Goal: Task Accomplishment & Management: Manage account settings

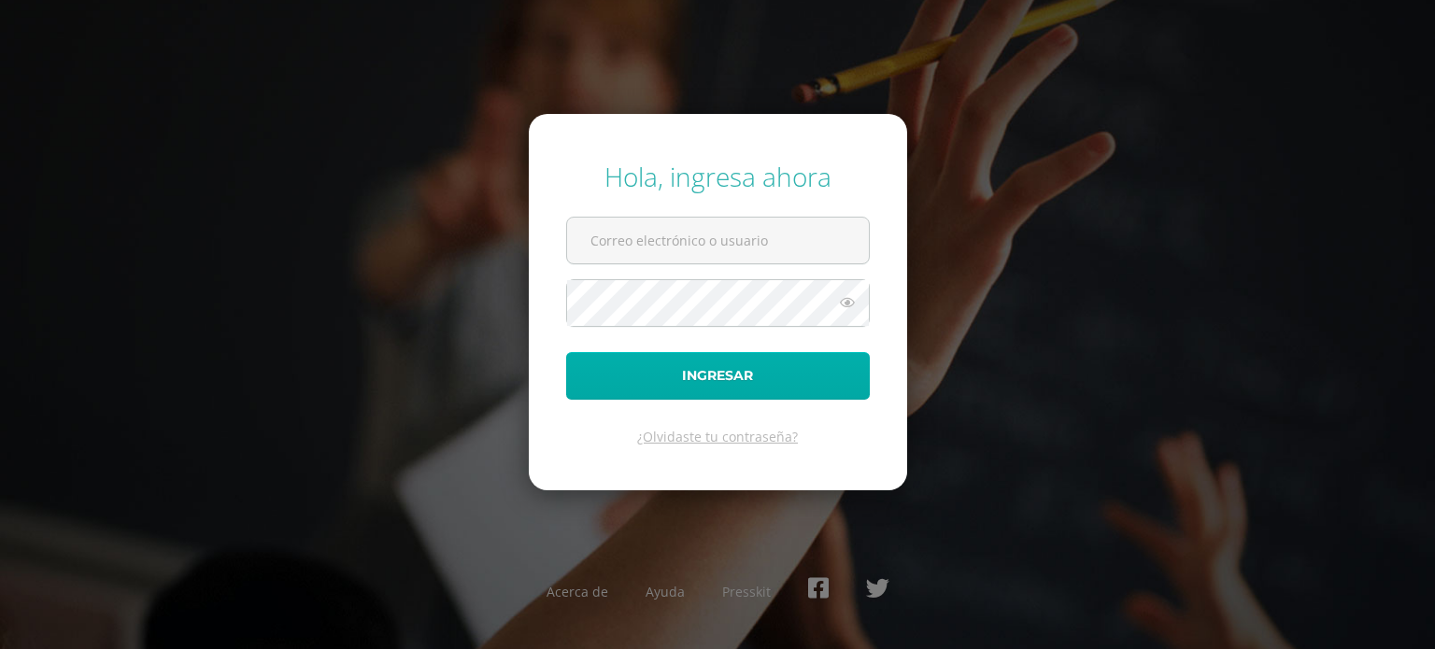
type input "marjorye@cig.edu.gt"
click at [718, 377] on button "Ingresar" at bounding box center [718, 376] width 304 height 48
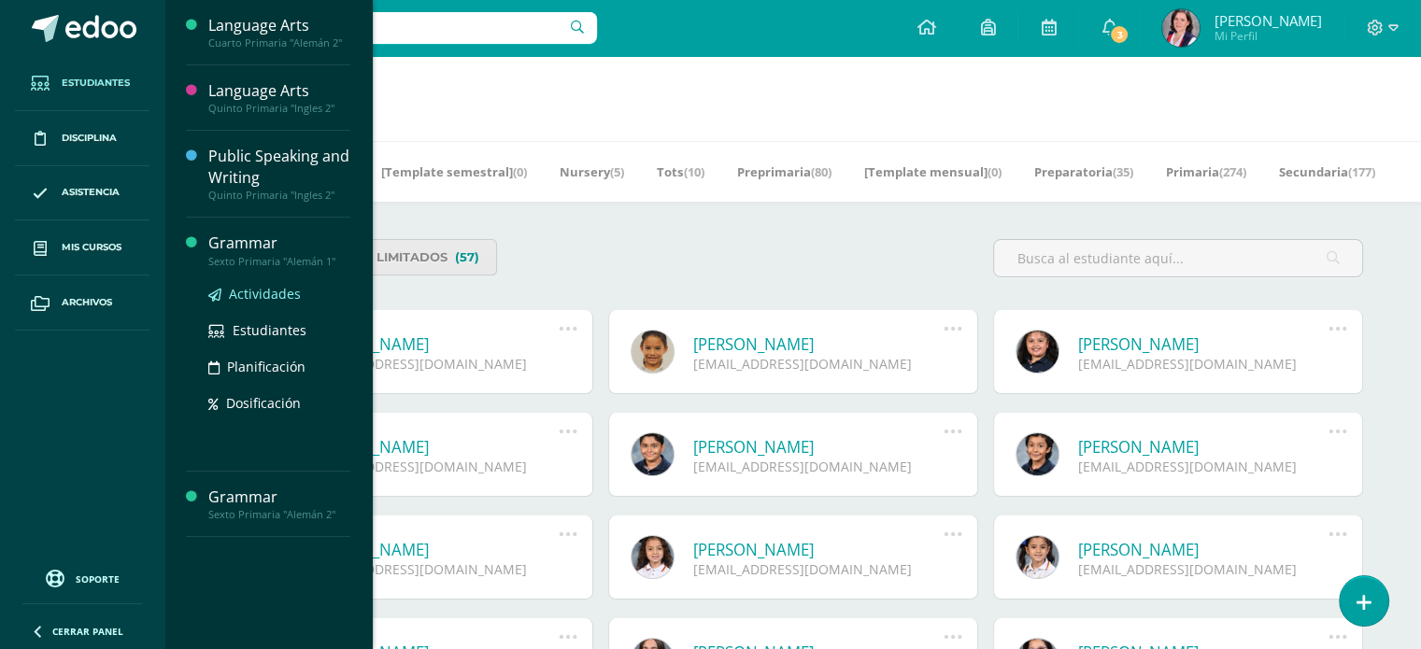
click at [265, 290] on span "Actividades" at bounding box center [265, 294] width 72 height 18
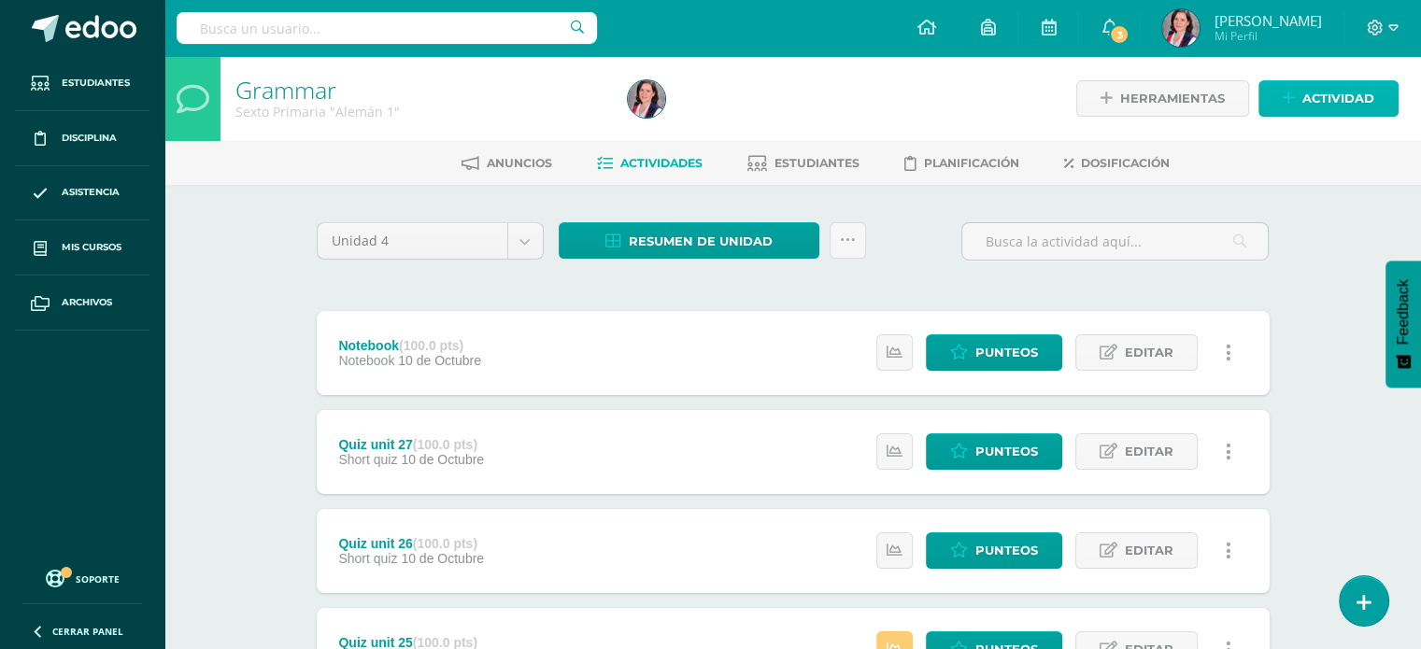
click at [1360, 89] on span "Actividad" at bounding box center [1339, 98] width 72 height 35
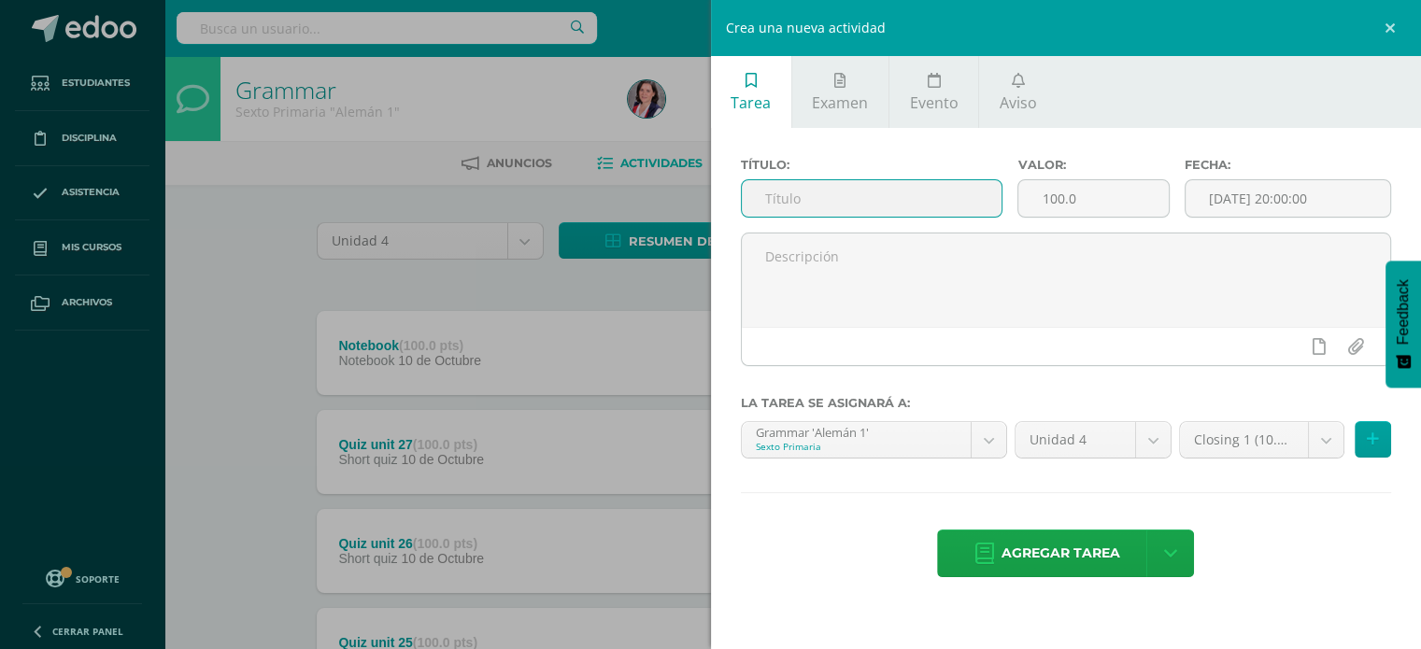
click at [932, 198] on input "text" at bounding box center [872, 198] width 261 height 36
type input "Closing 2"
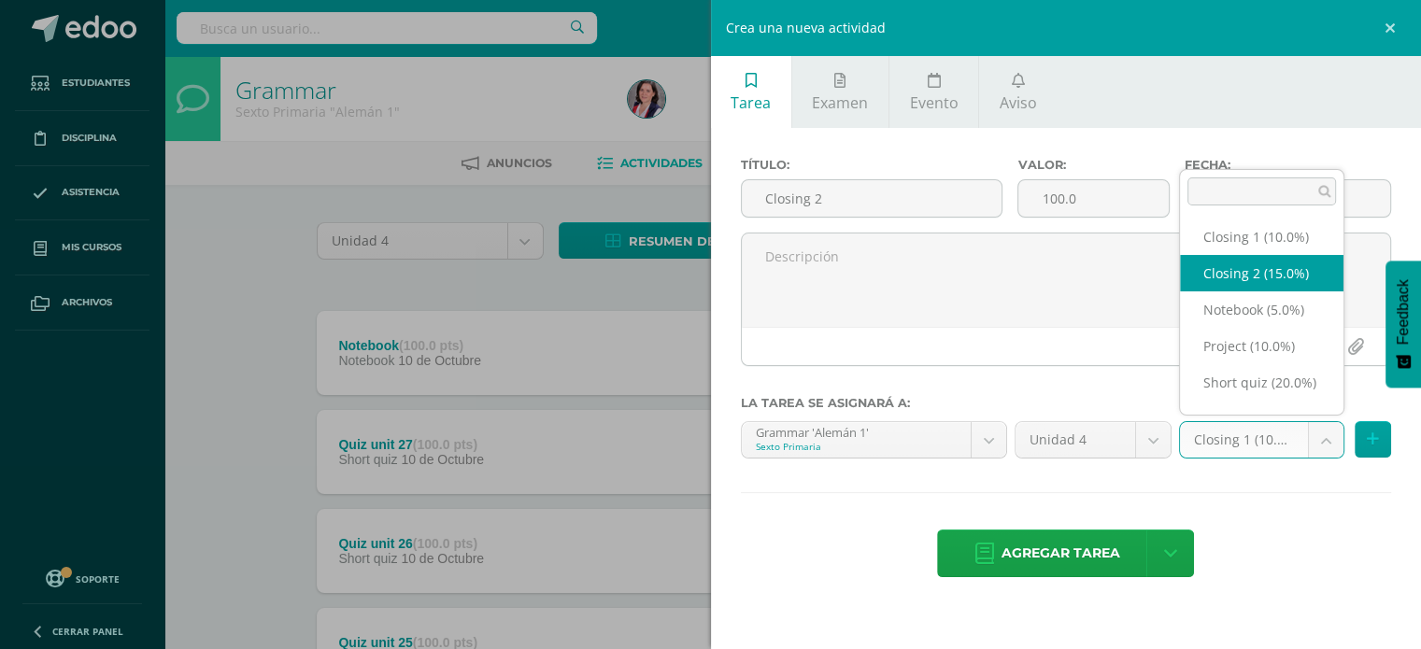
select select "225263"
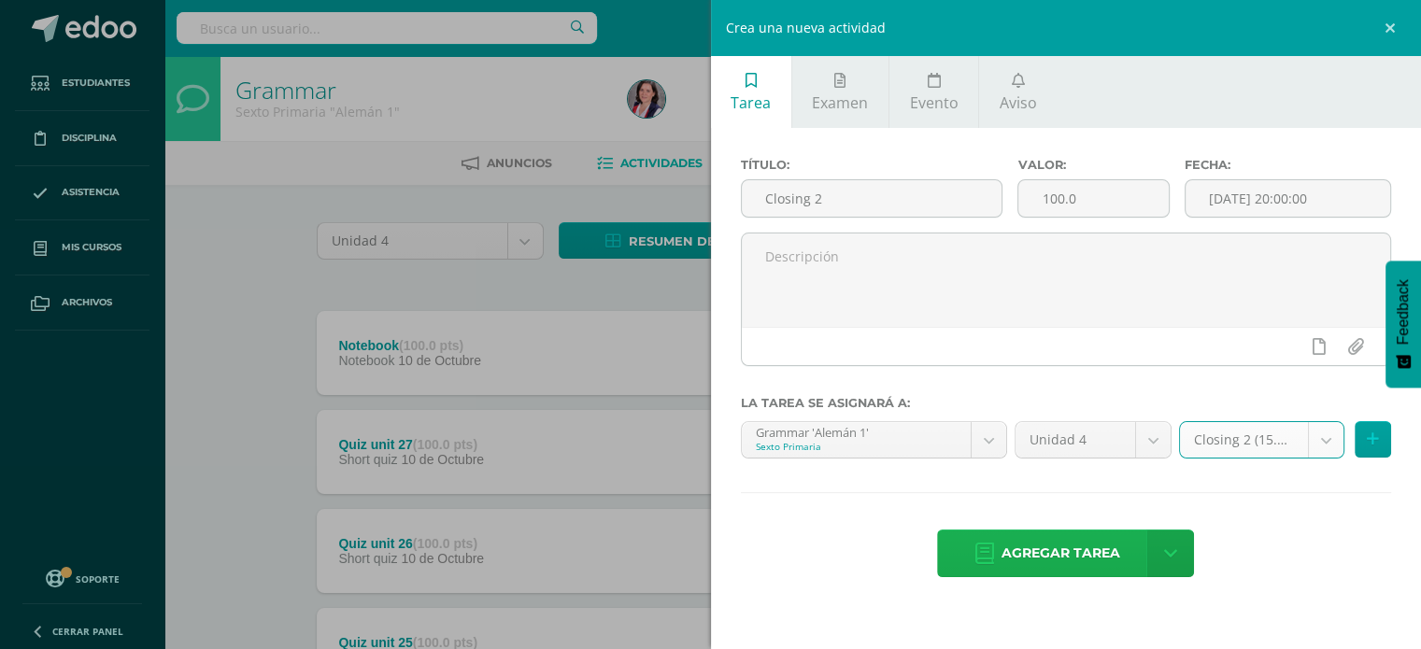
click at [1095, 563] on span "Agregar tarea" at bounding box center [1061, 554] width 119 height 46
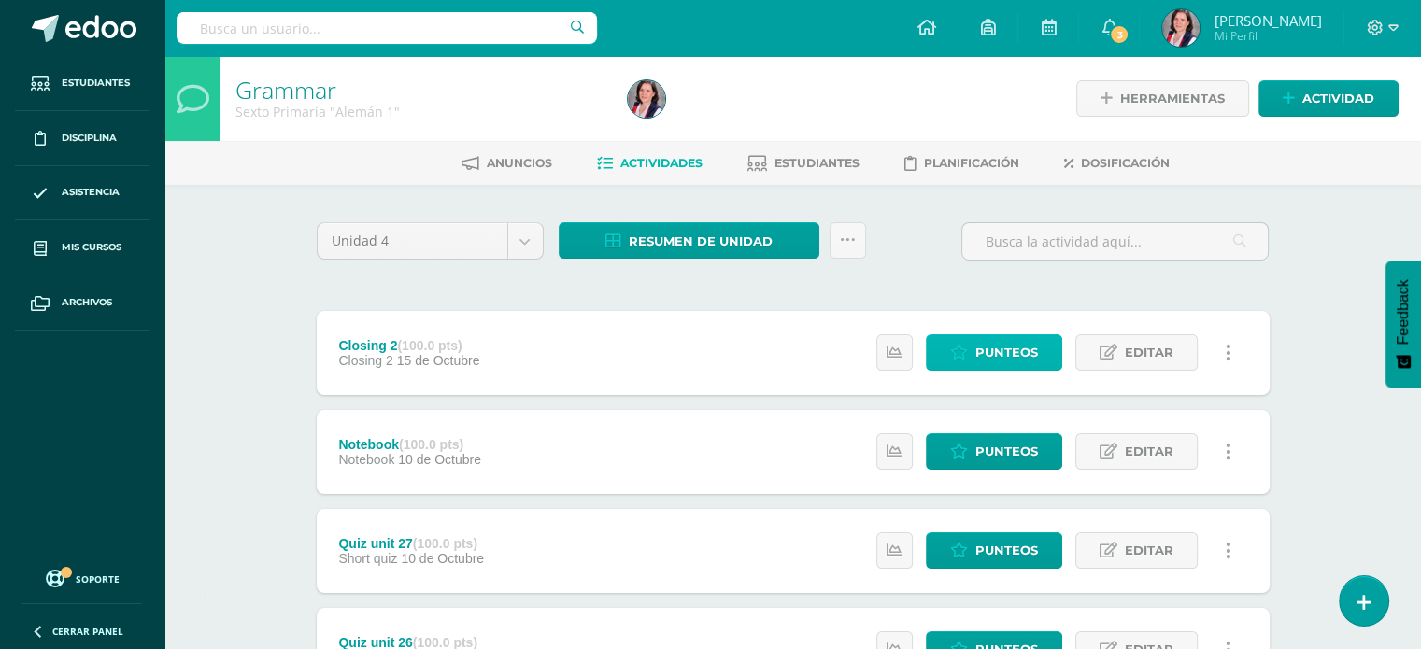
click at [1001, 351] on span "Punteos" at bounding box center [1007, 352] width 63 height 35
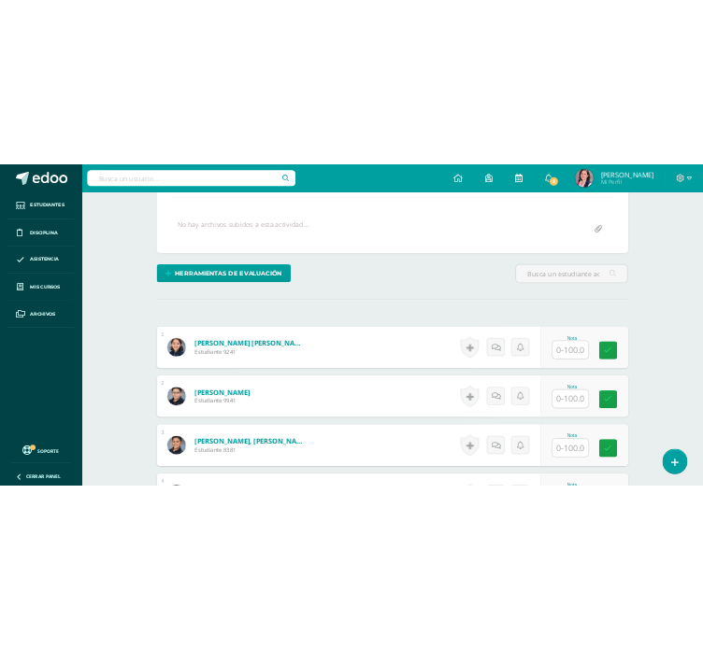
scroll to position [351, 0]
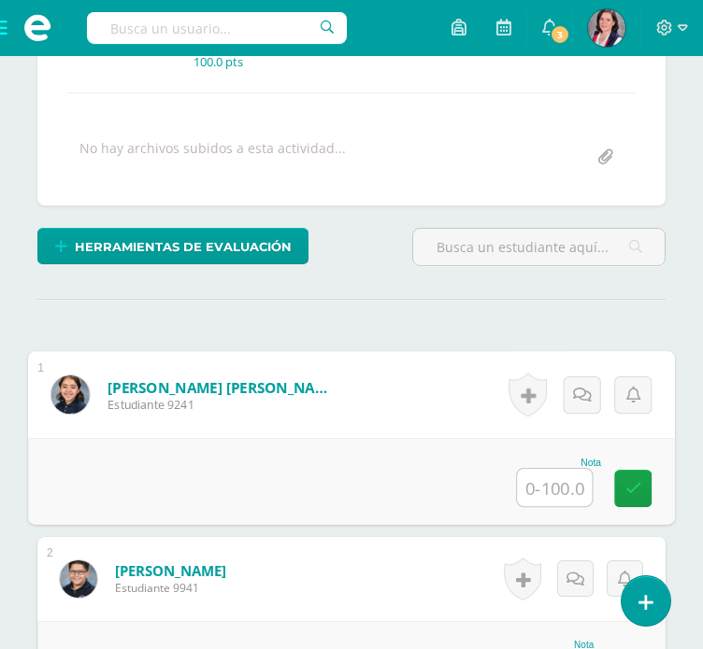
click at [553, 486] on input "text" at bounding box center [554, 487] width 75 height 37
type input "63"
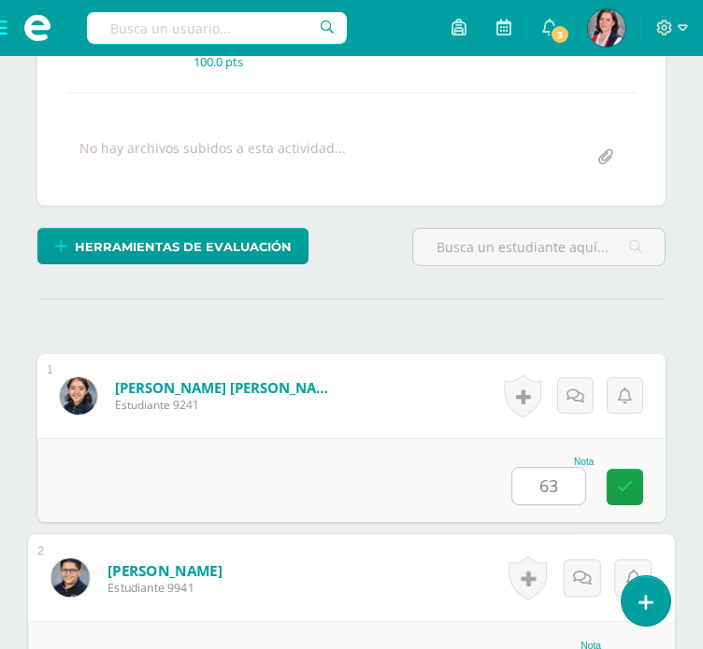
scroll to position [387, 0]
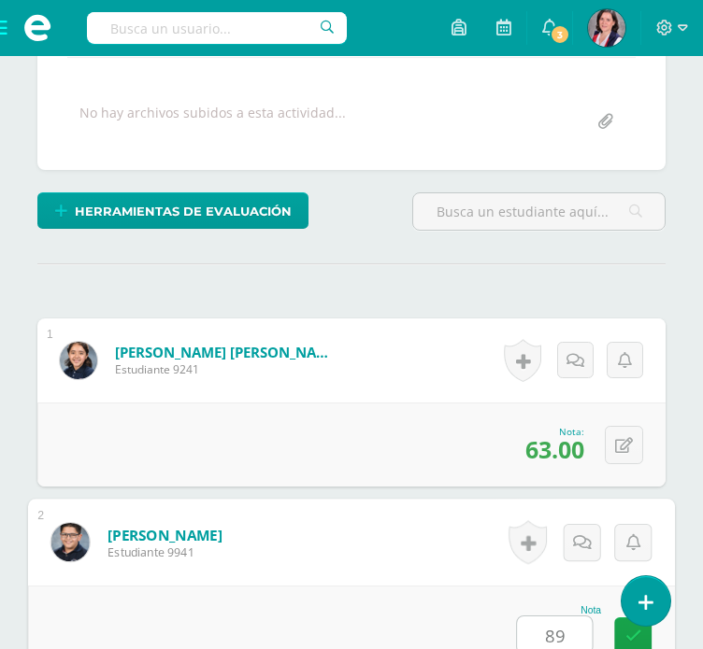
type input "89"
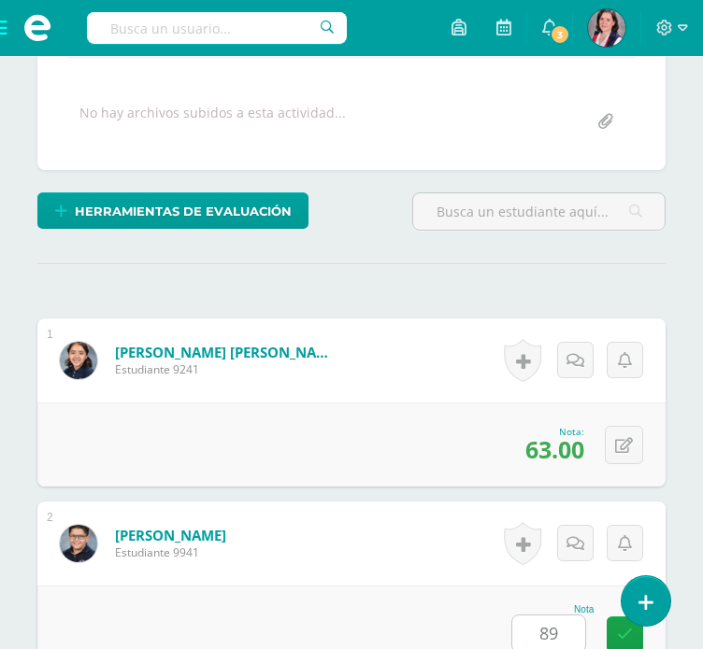
scroll to position [877, 0]
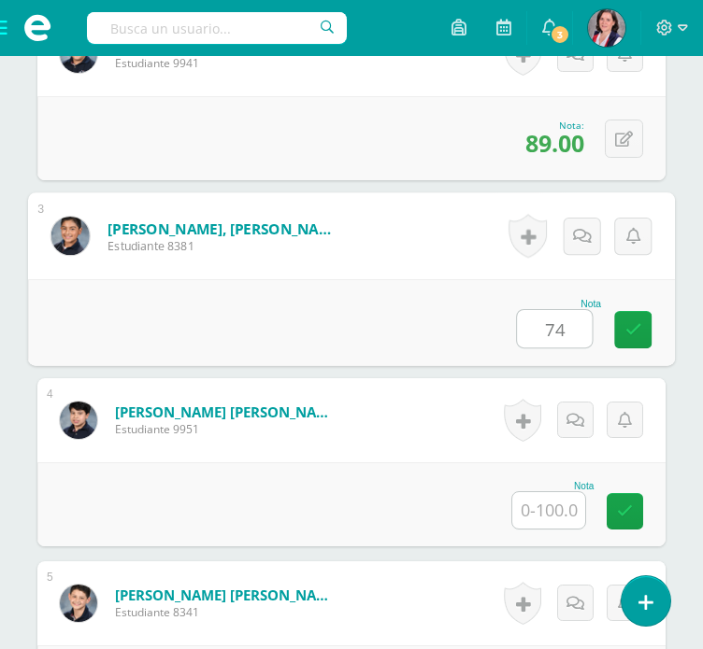
type input "74"
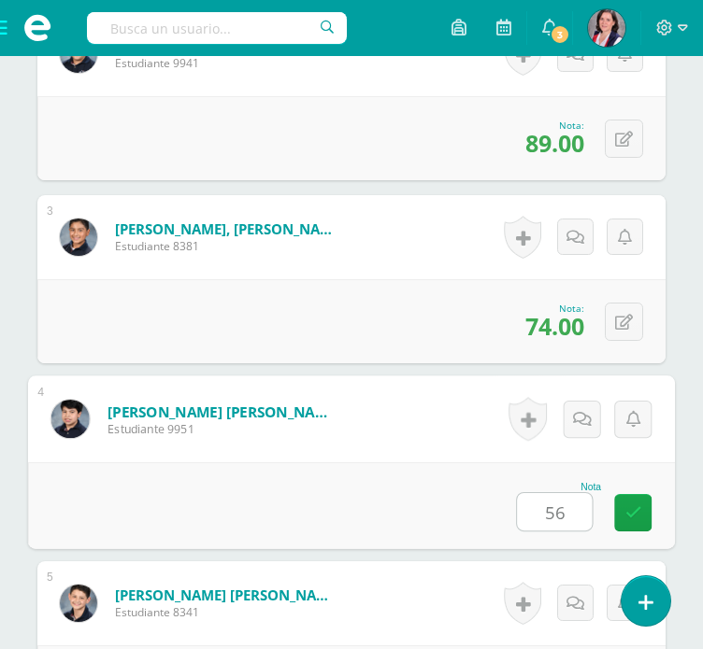
type input "56"
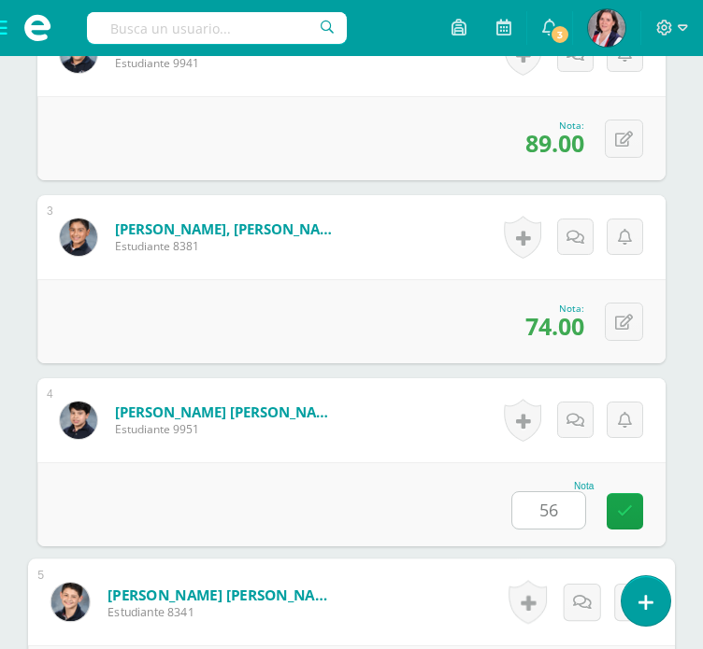
scroll to position [1243, 0]
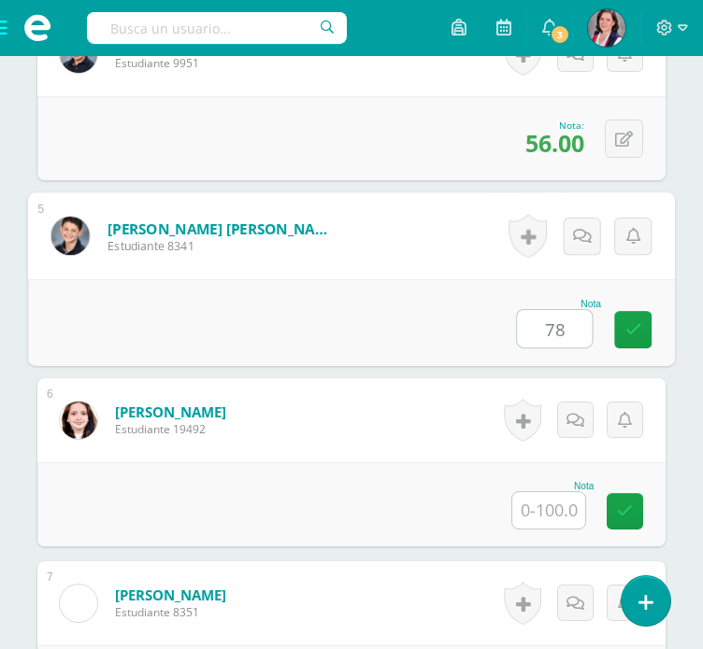
type input "78"
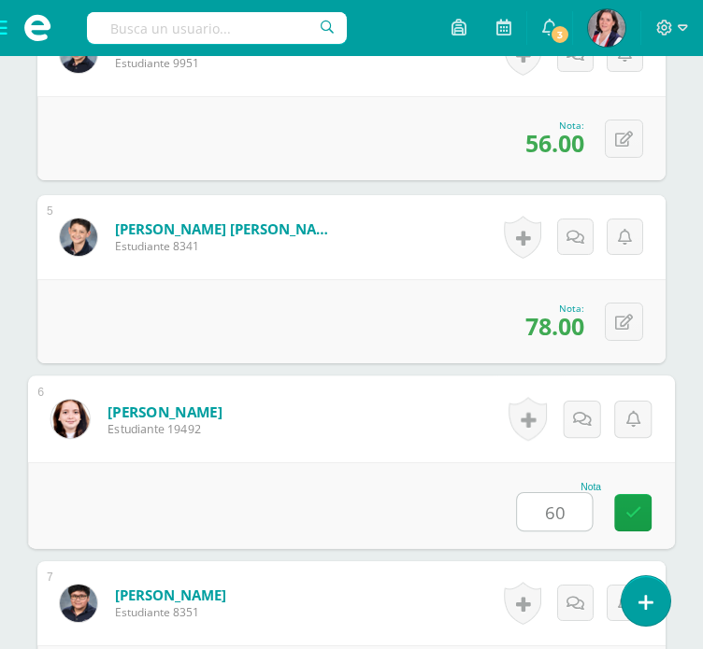
type input "60"
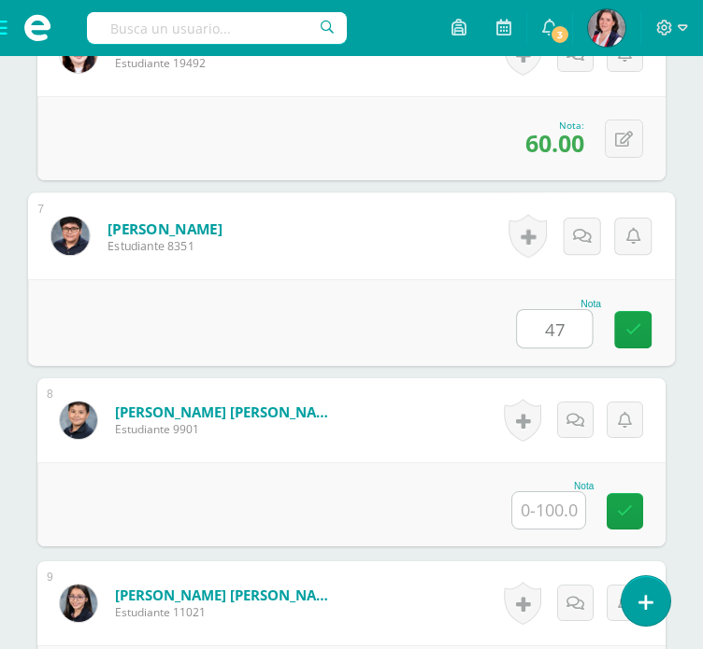
type input "47"
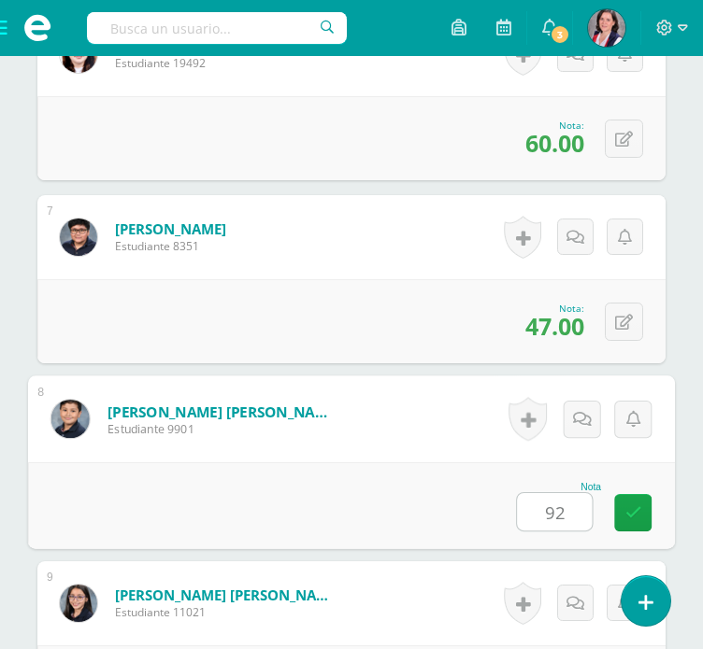
type input "92"
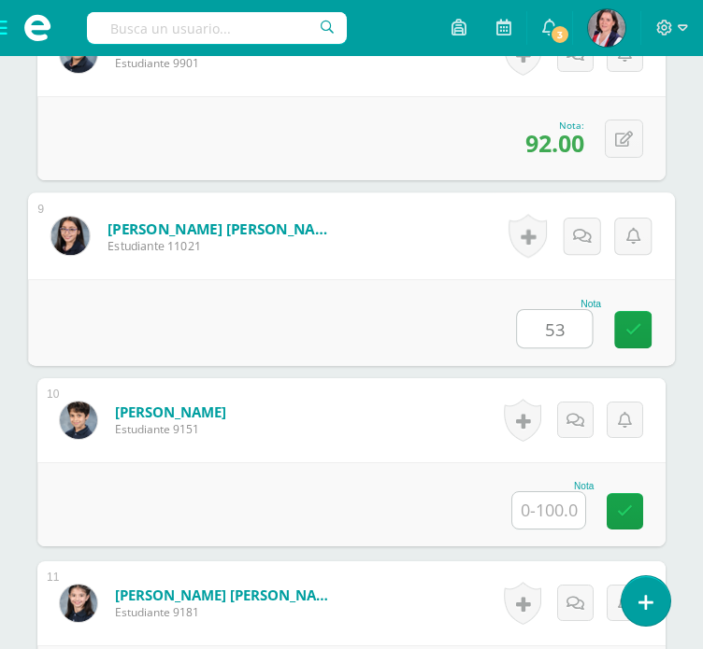
type input "53"
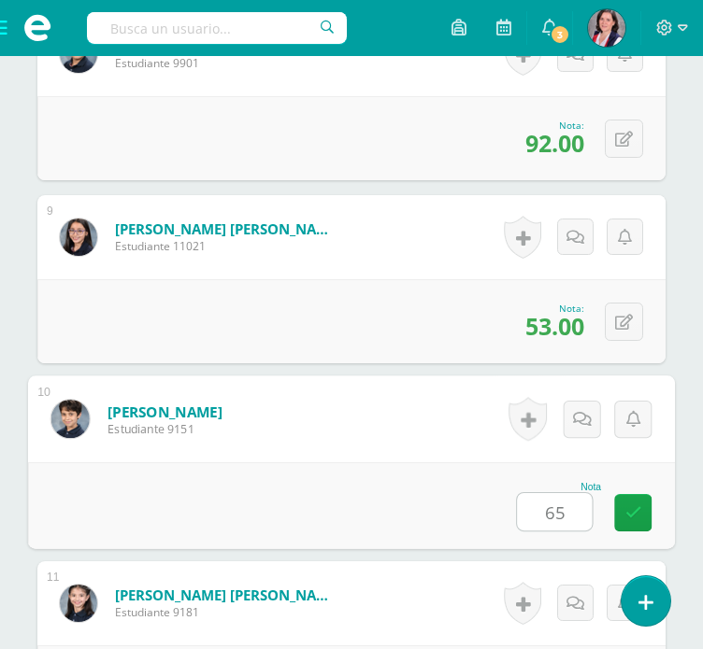
type input "65"
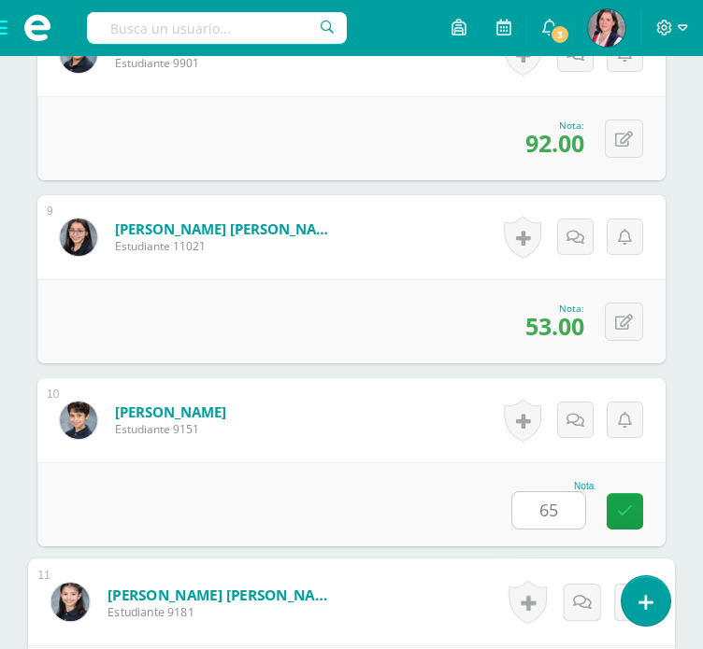
scroll to position [2269, 0]
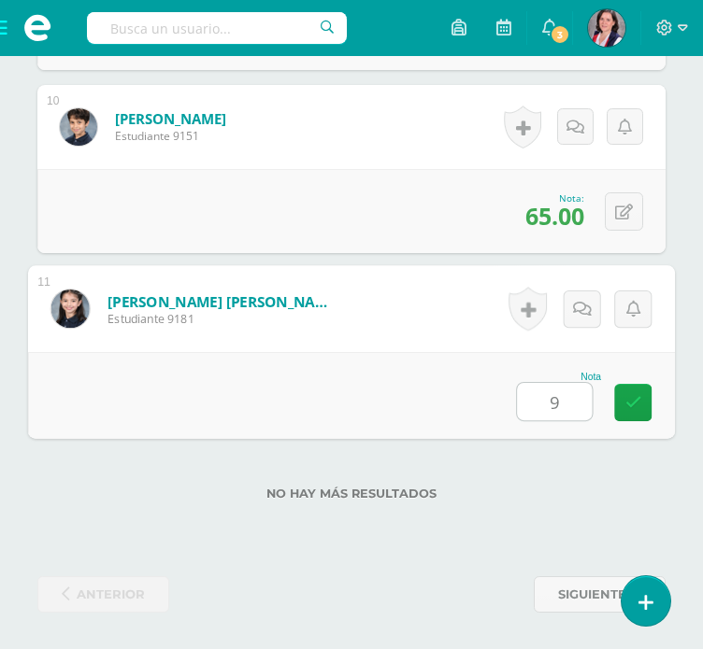
type input "94"
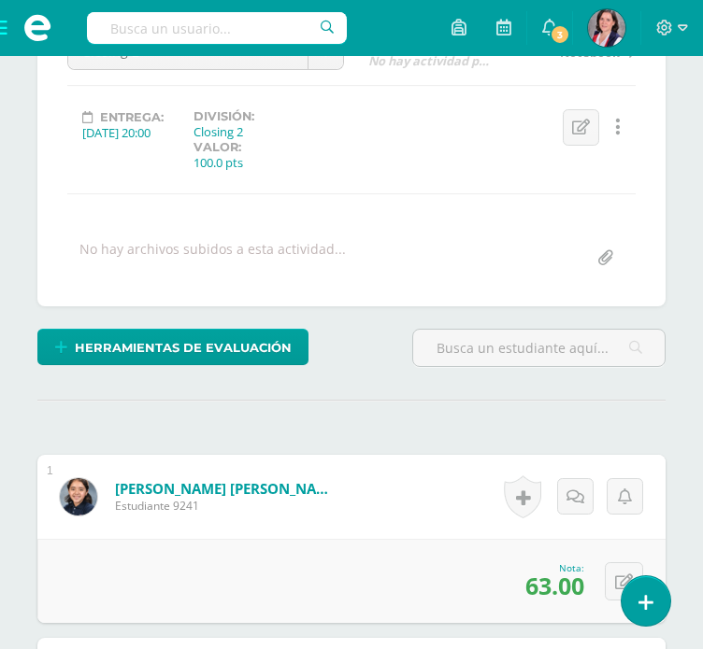
scroll to position [0, 0]
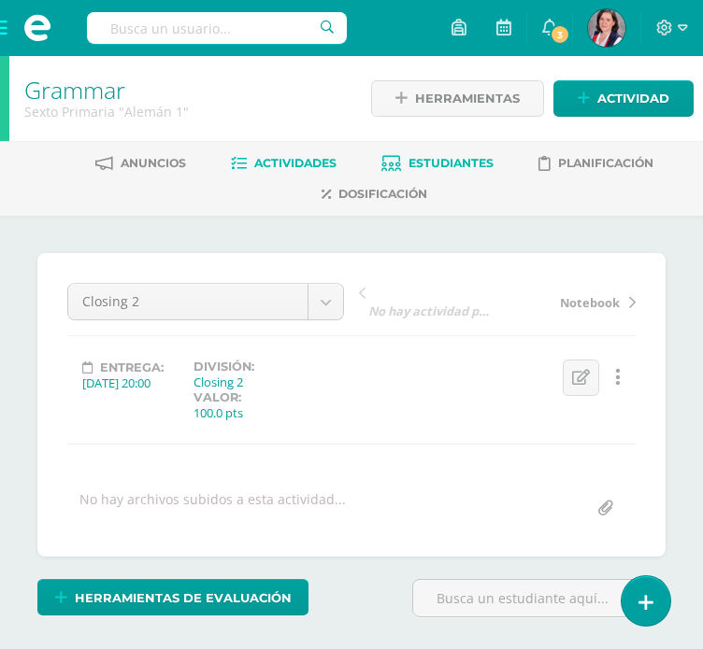
click at [463, 171] on link "Estudiantes" at bounding box center [437, 164] width 112 height 30
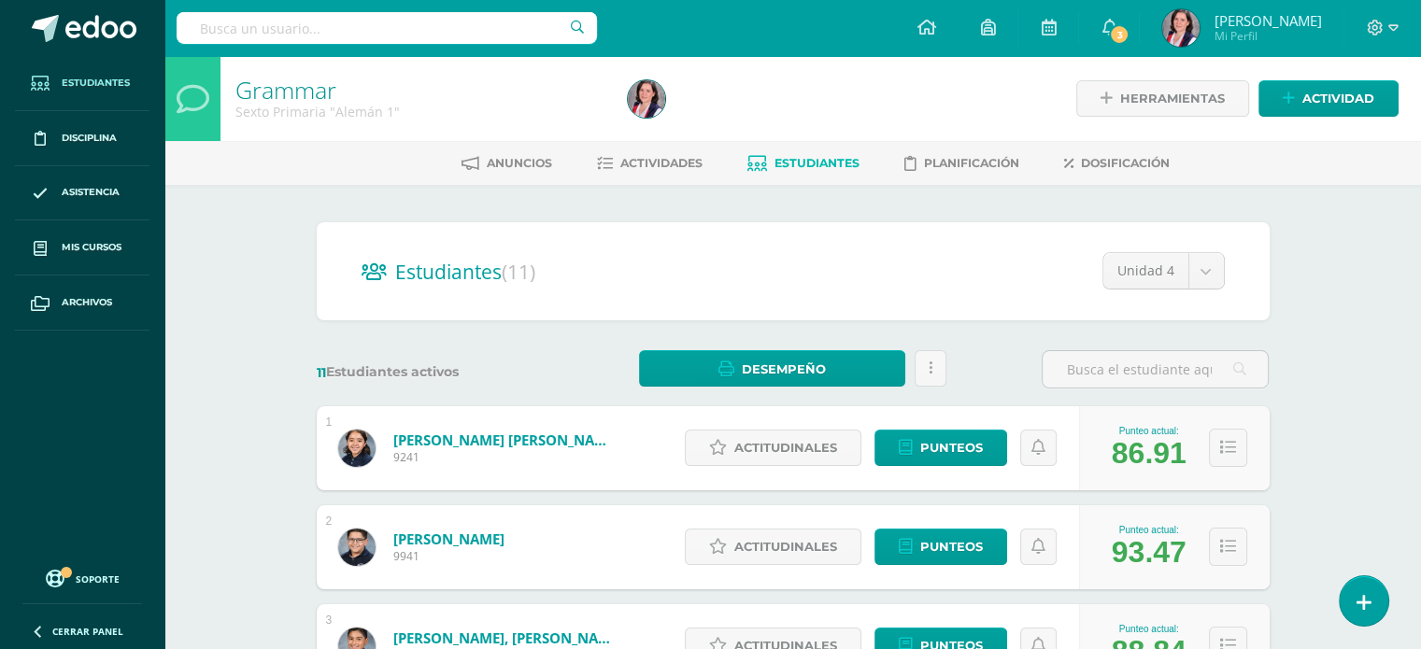
click at [90, 88] on span "Estudiantes" at bounding box center [96, 83] width 68 height 15
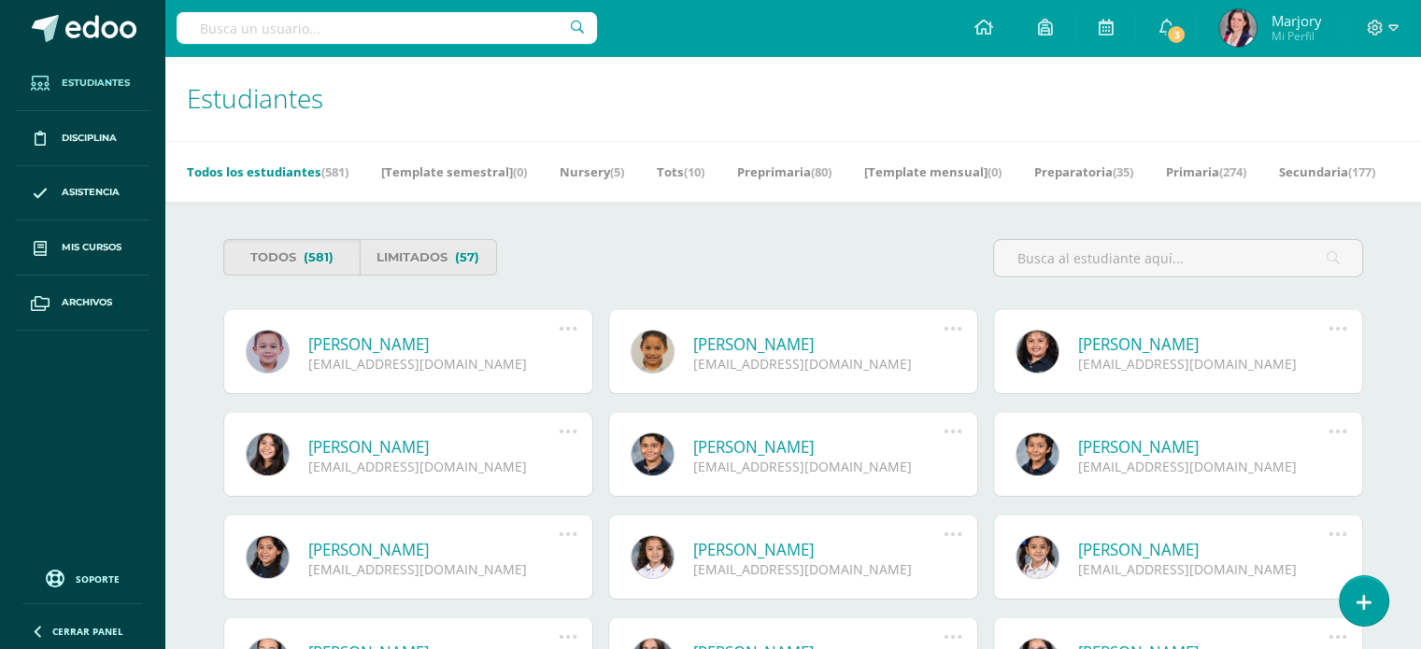
click at [310, 24] on input "text" at bounding box center [387, 28] width 420 height 32
type input "l"
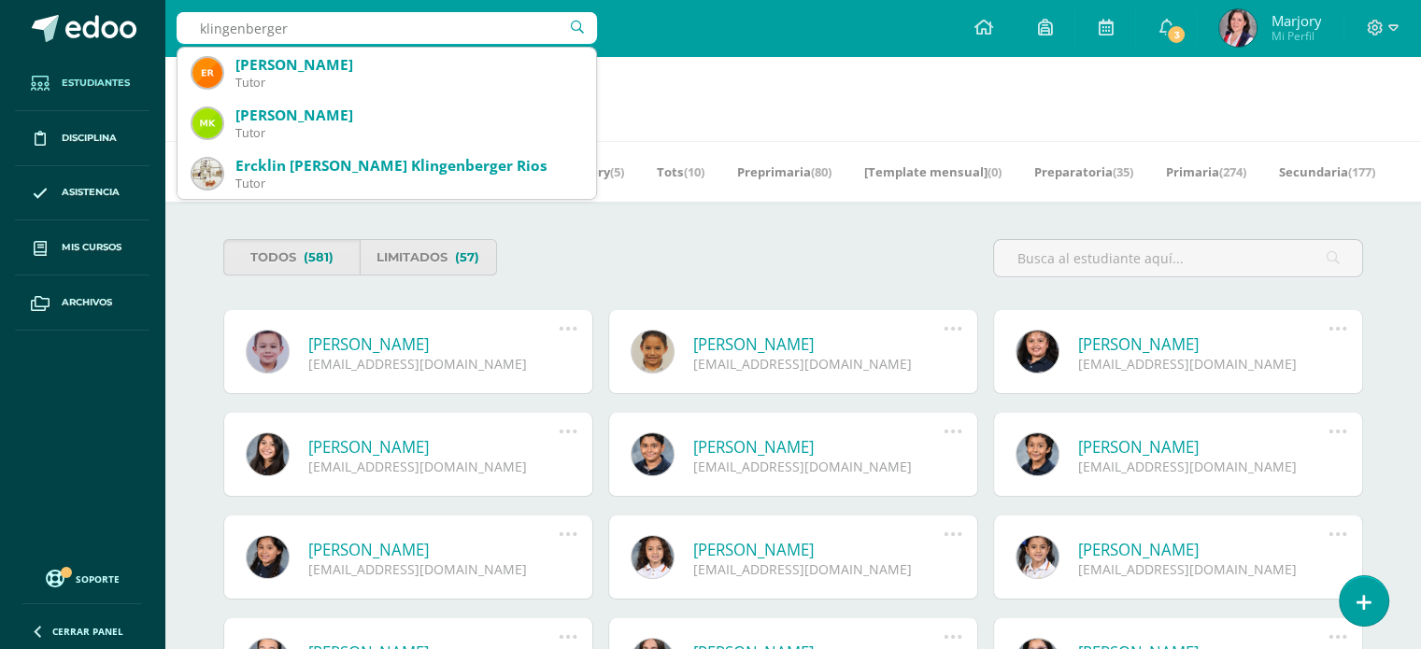
type input "klingenberger"
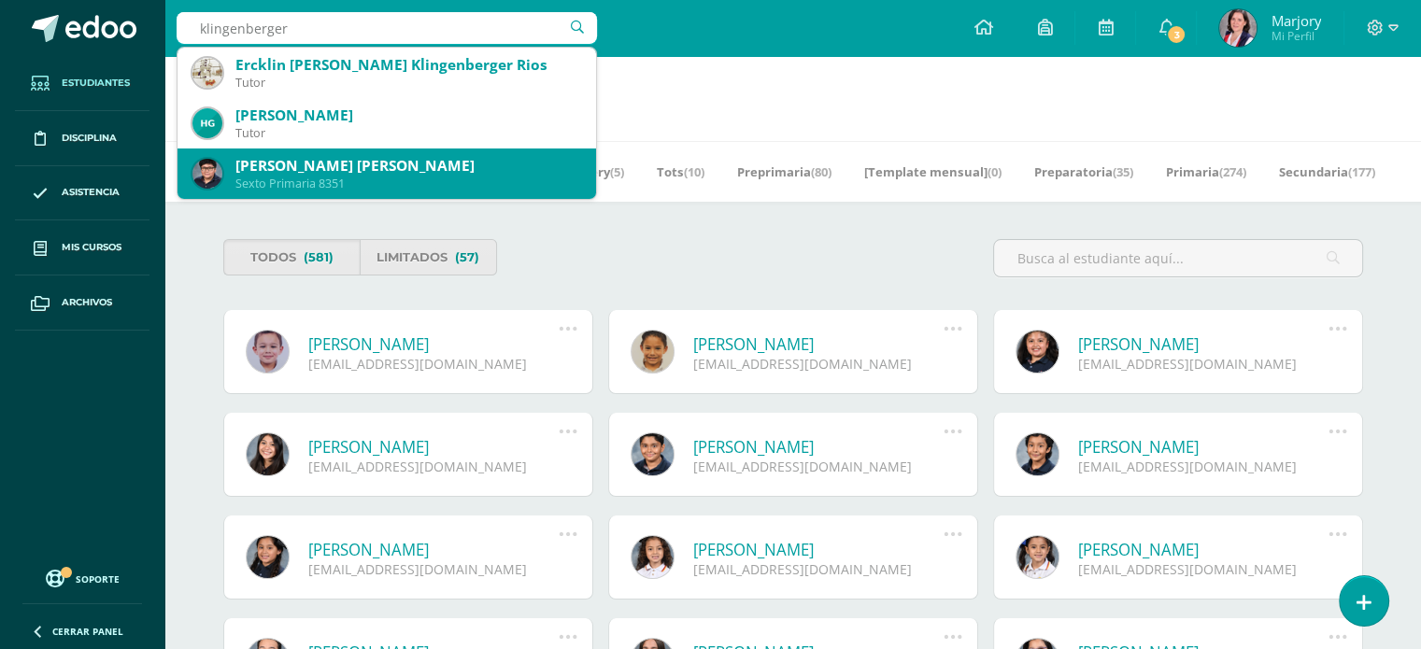
click at [435, 169] on div "[PERSON_NAME]" at bounding box center [408, 166] width 346 height 20
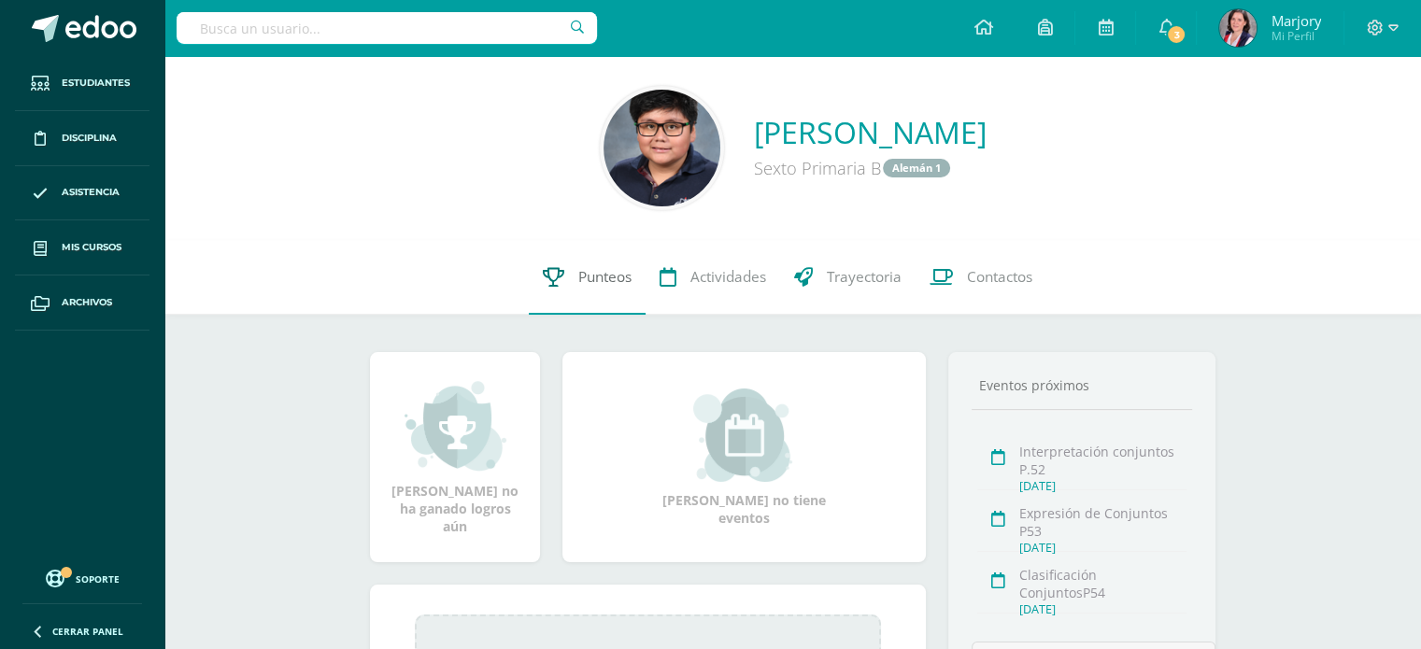
click at [604, 283] on span "Punteos" at bounding box center [604, 277] width 53 height 20
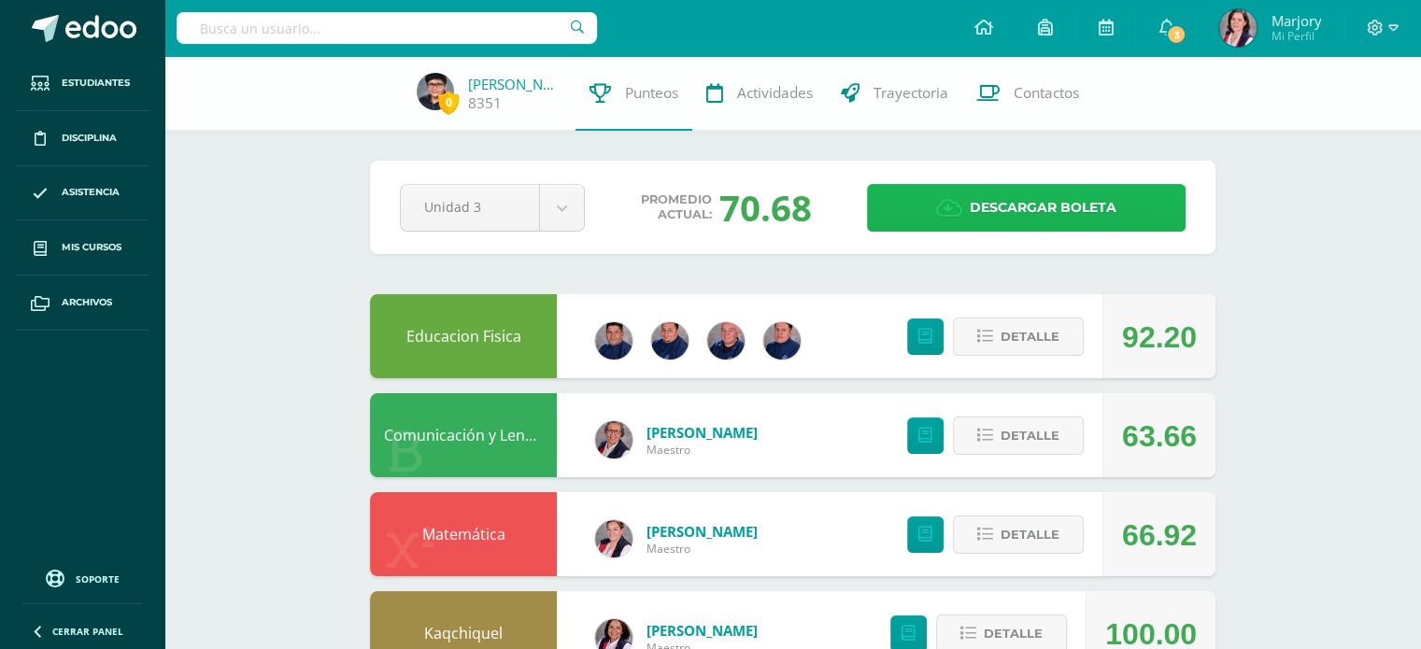
click at [1058, 197] on span "Descargar boleta" at bounding box center [1043, 208] width 147 height 46
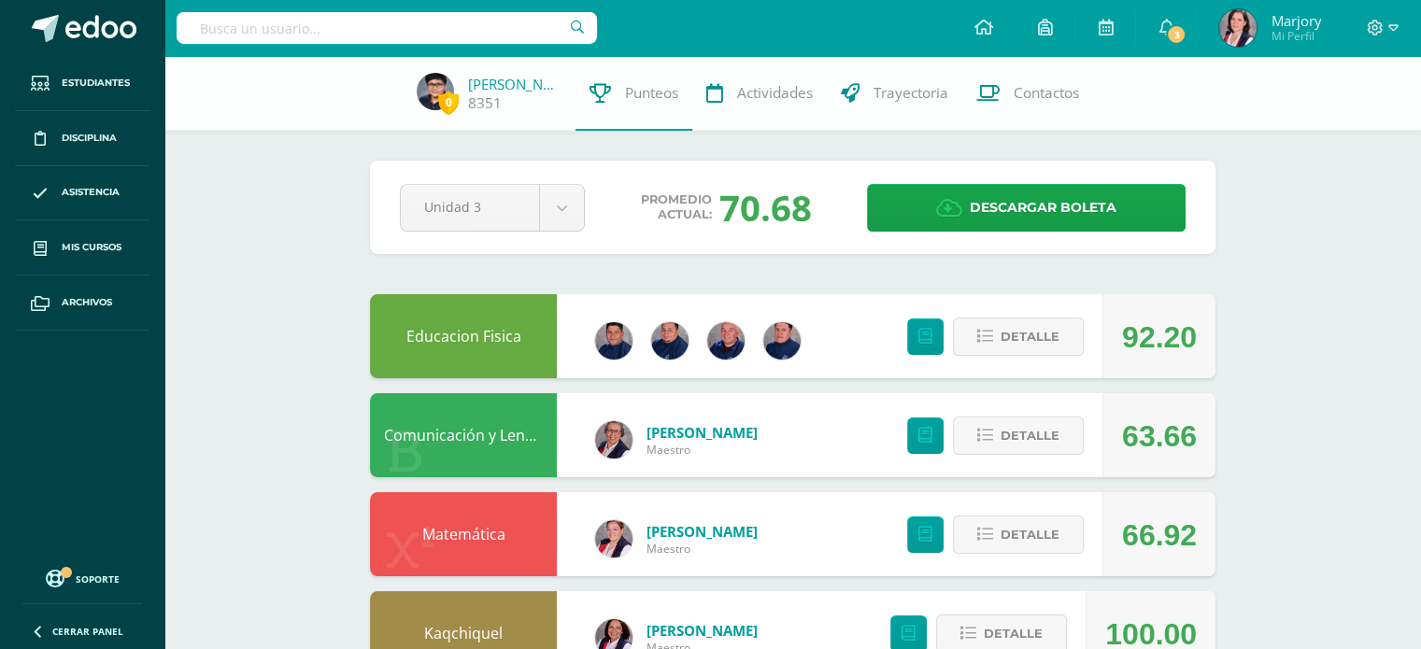
click at [313, 29] on input "text" at bounding box center [387, 28] width 420 height 32
type input "matias rivers"
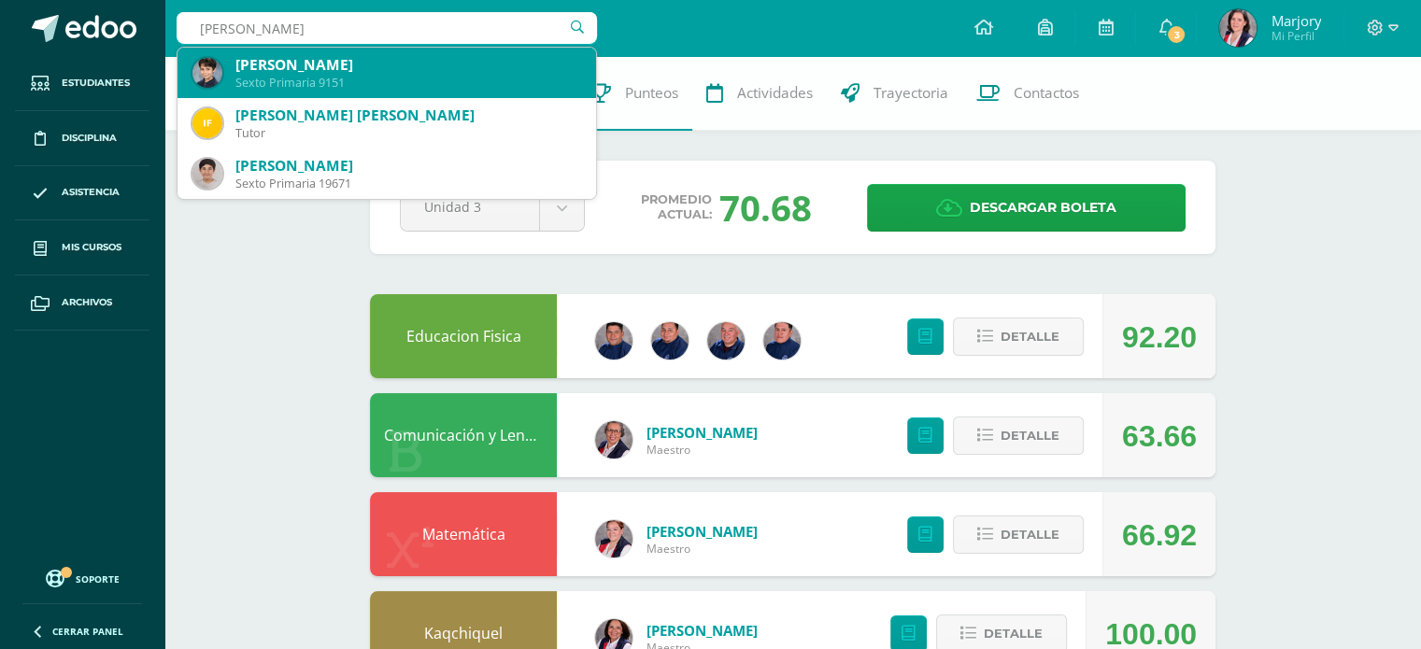
click at [313, 78] on div "Sexto Primaria 9151" at bounding box center [408, 83] width 346 height 16
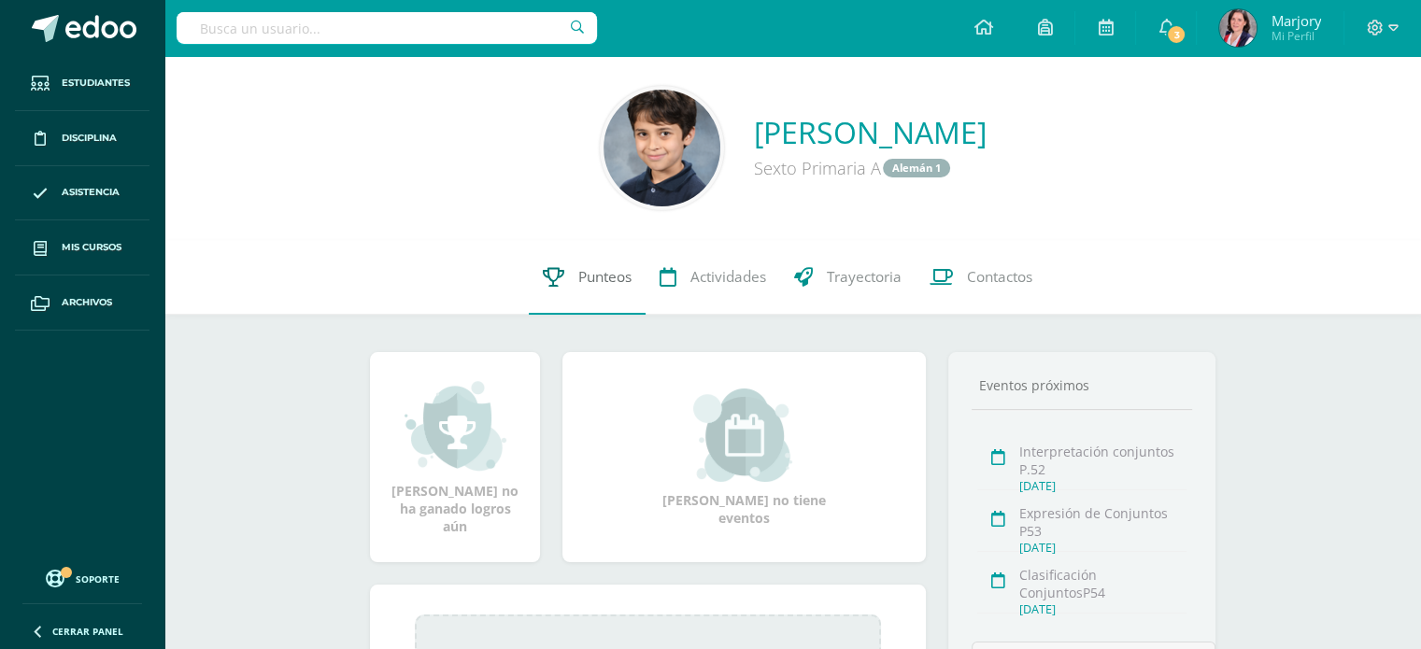
click at [606, 274] on span "Punteos" at bounding box center [604, 277] width 53 height 20
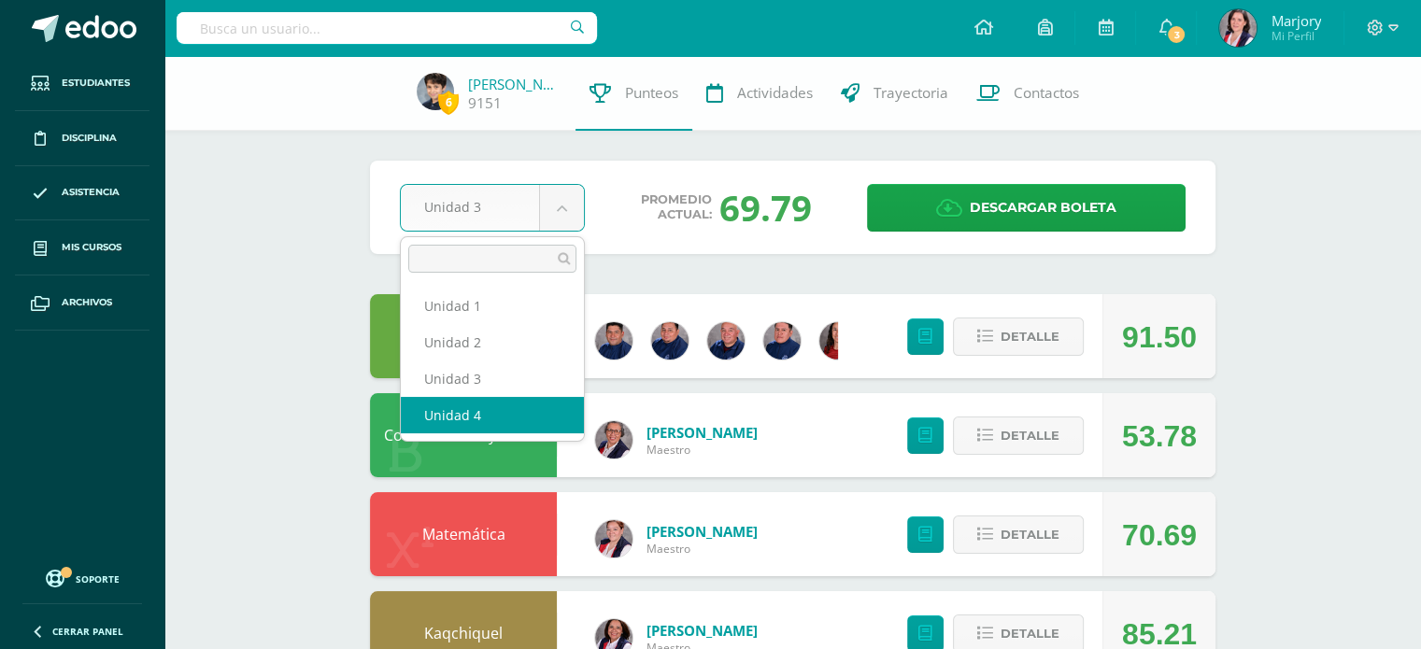
select select "Unidad 4"
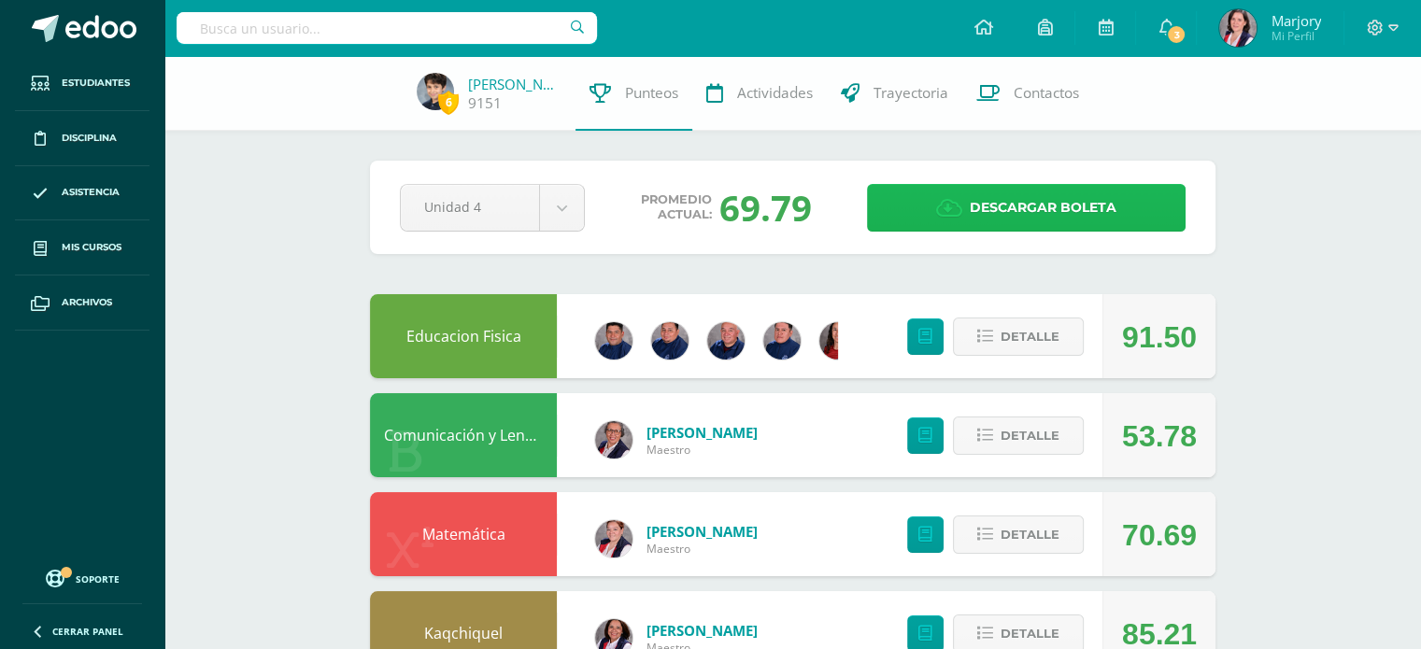
click at [1071, 205] on span "Descargar boleta" at bounding box center [1043, 208] width 147 height 46
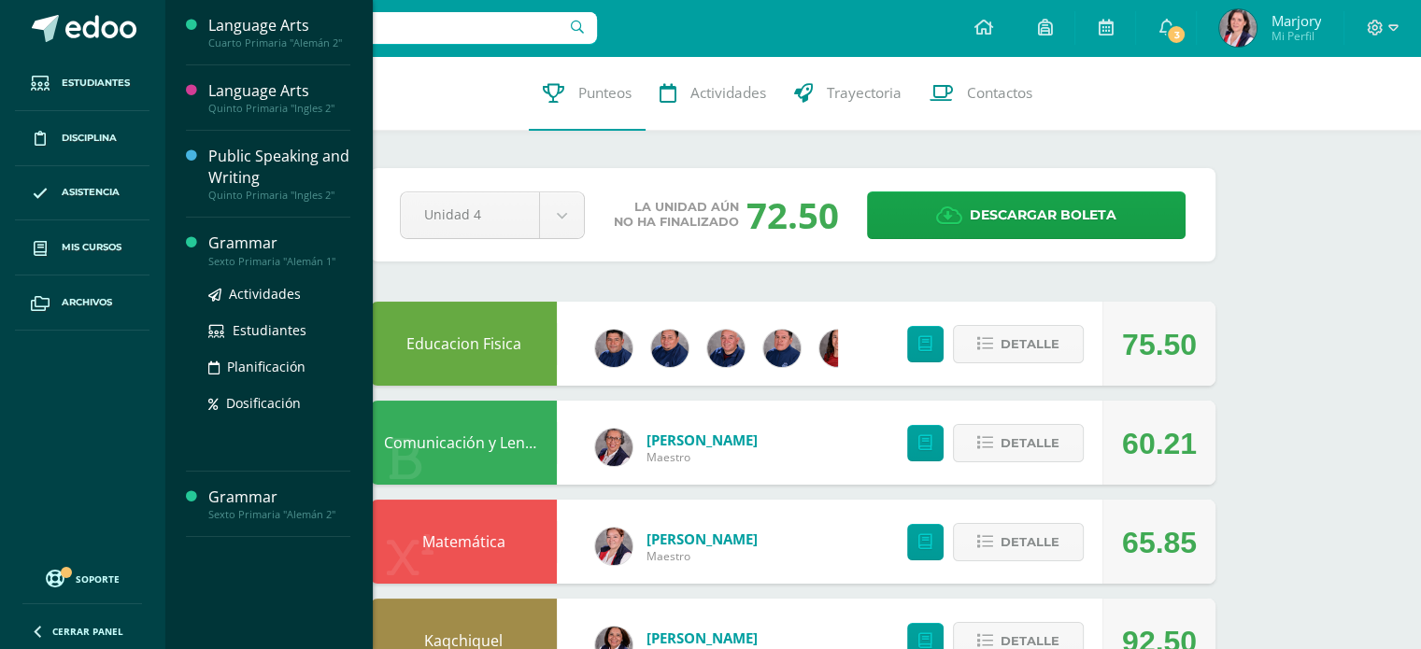
click at [231, 249] on div "Grammar" at bounding box center [279, 243] width 142 height 21
click at [253, 332] on span "Estudiantes" at bounding box center [270, 330] width 74 height 18
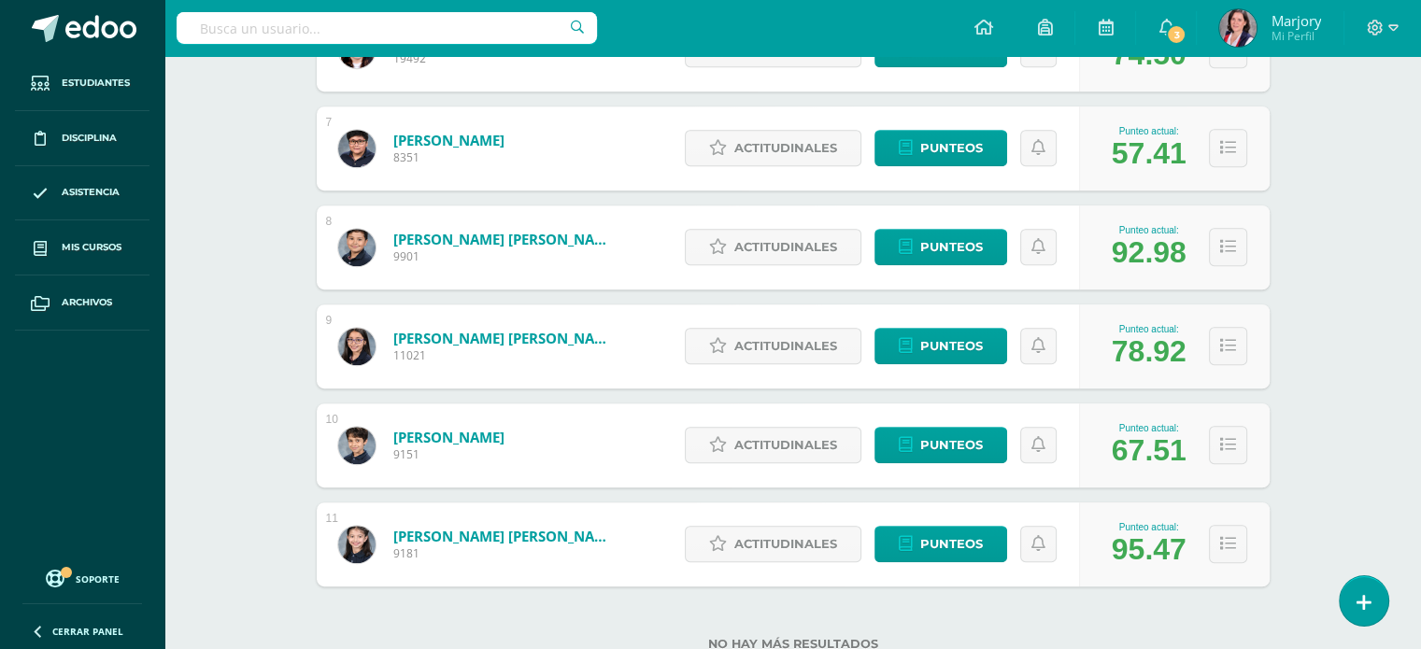
scroll to position [895, 0]
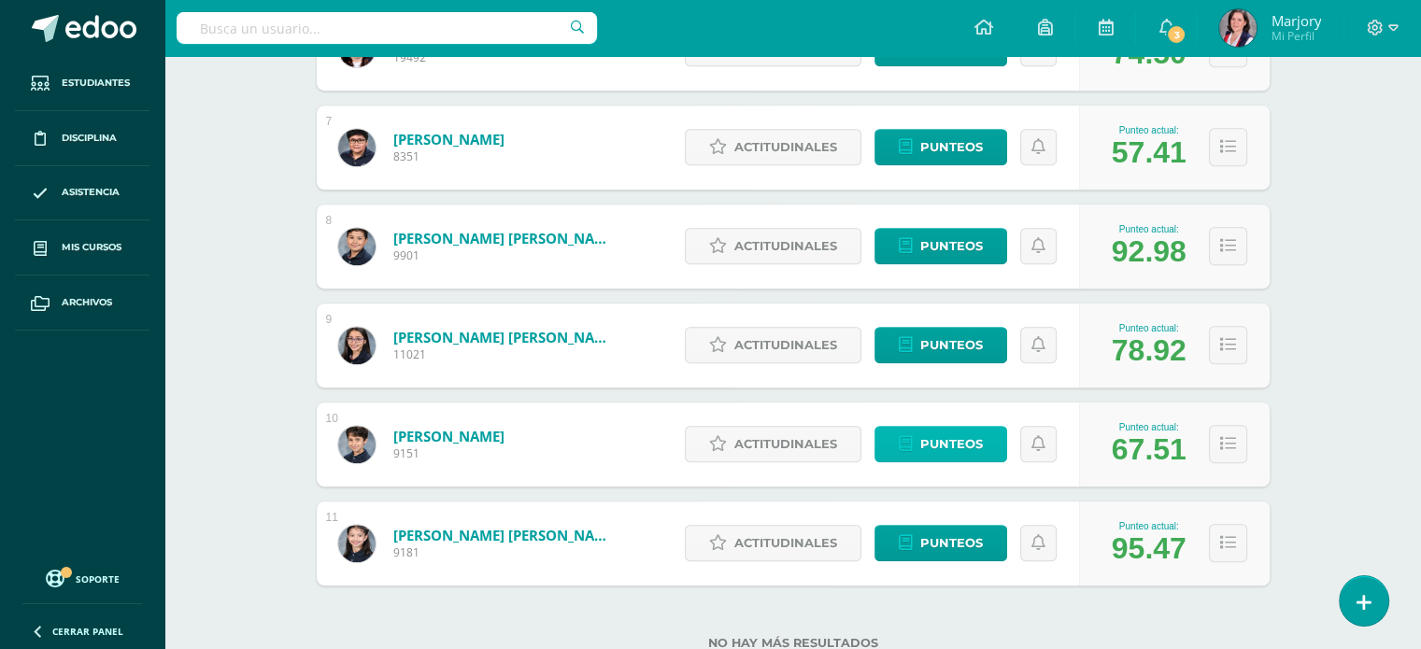
click at [938, 438] on span "Punteos" at bounding box center [951, 444] width 63 height 35
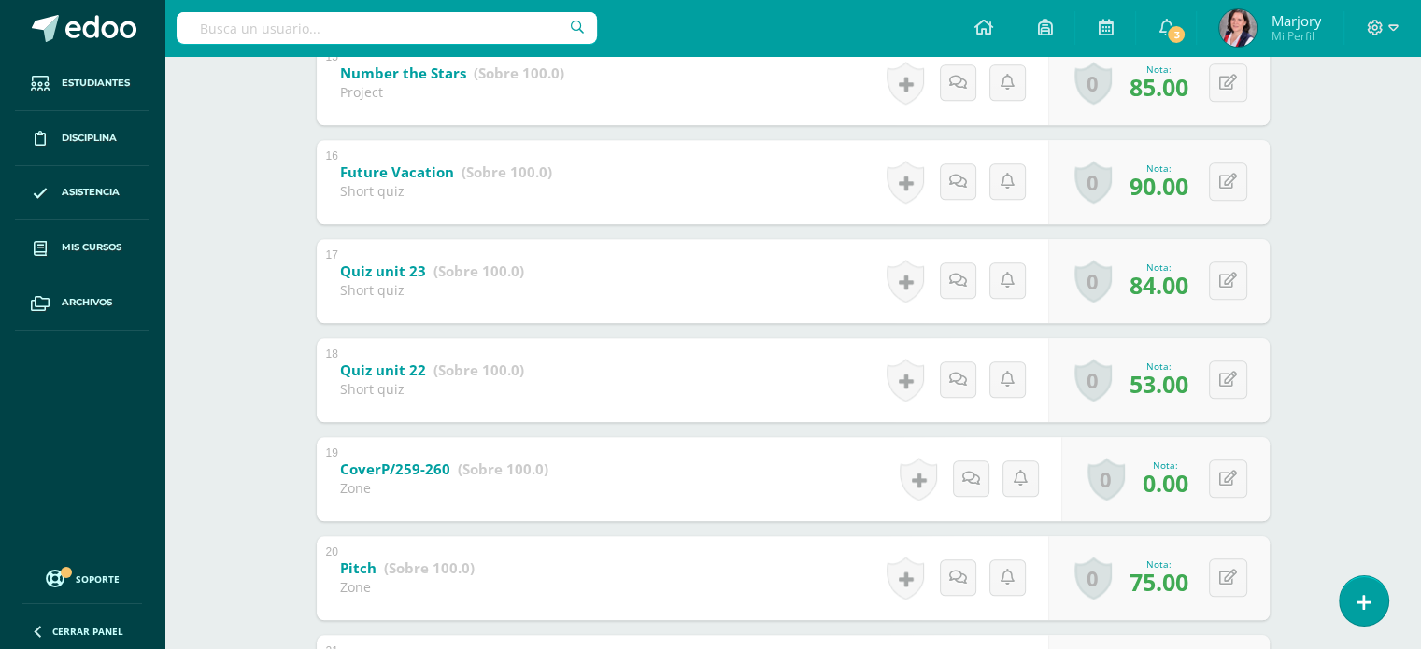
scroll to position [1814, 0]
click at [389, 474] on b "CoverP/259-260" at bounding box center [383, 467] width 114 height 20
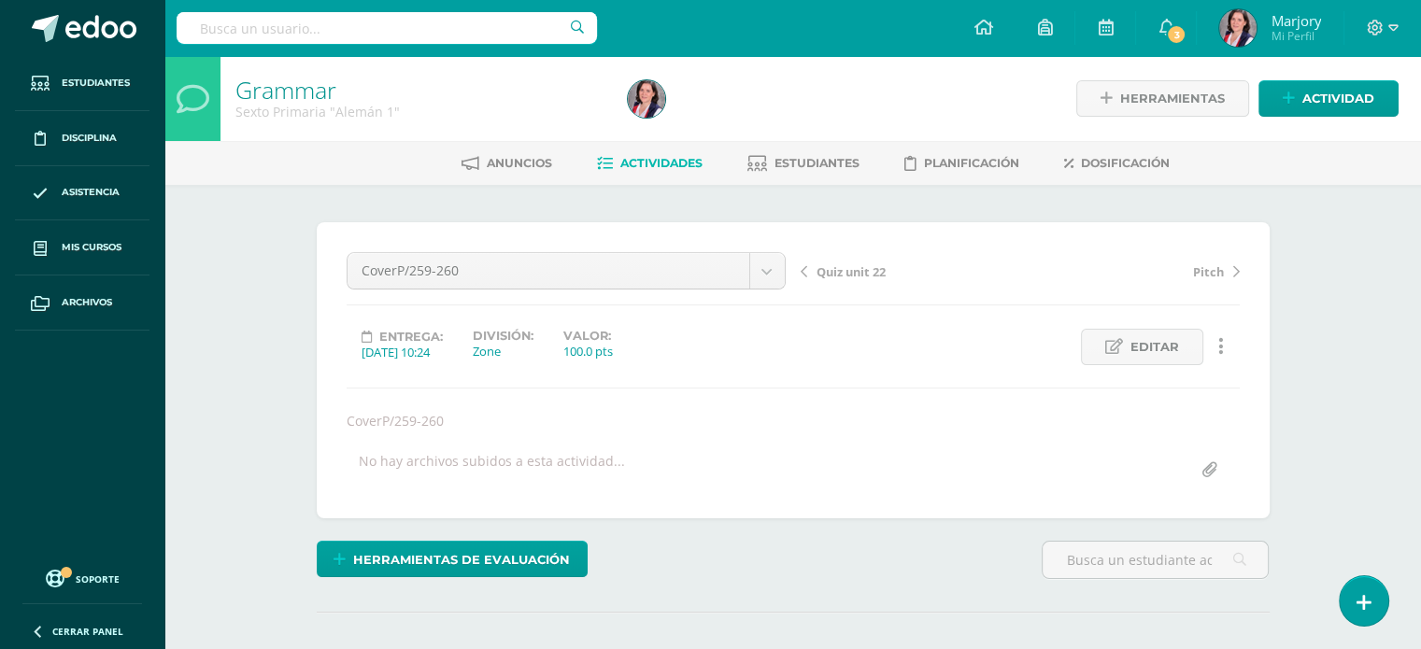
scroll to position [1, 0]
click at [665, 168] on span "Actividades" at bounding box center [661, 162] width 82 height 14
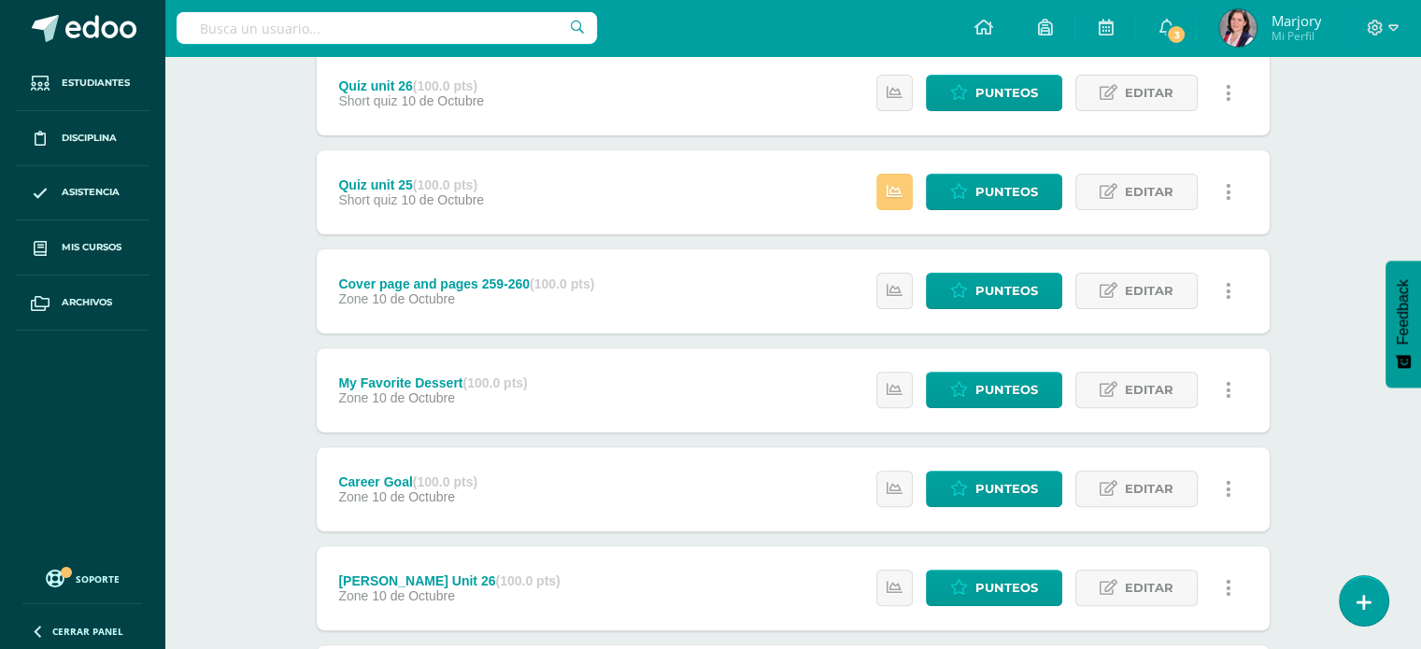
scroll to position [557, 0]
click at [1015, 296] on span "Punteos" at bounding box center [1007, 291] width 63 height 35
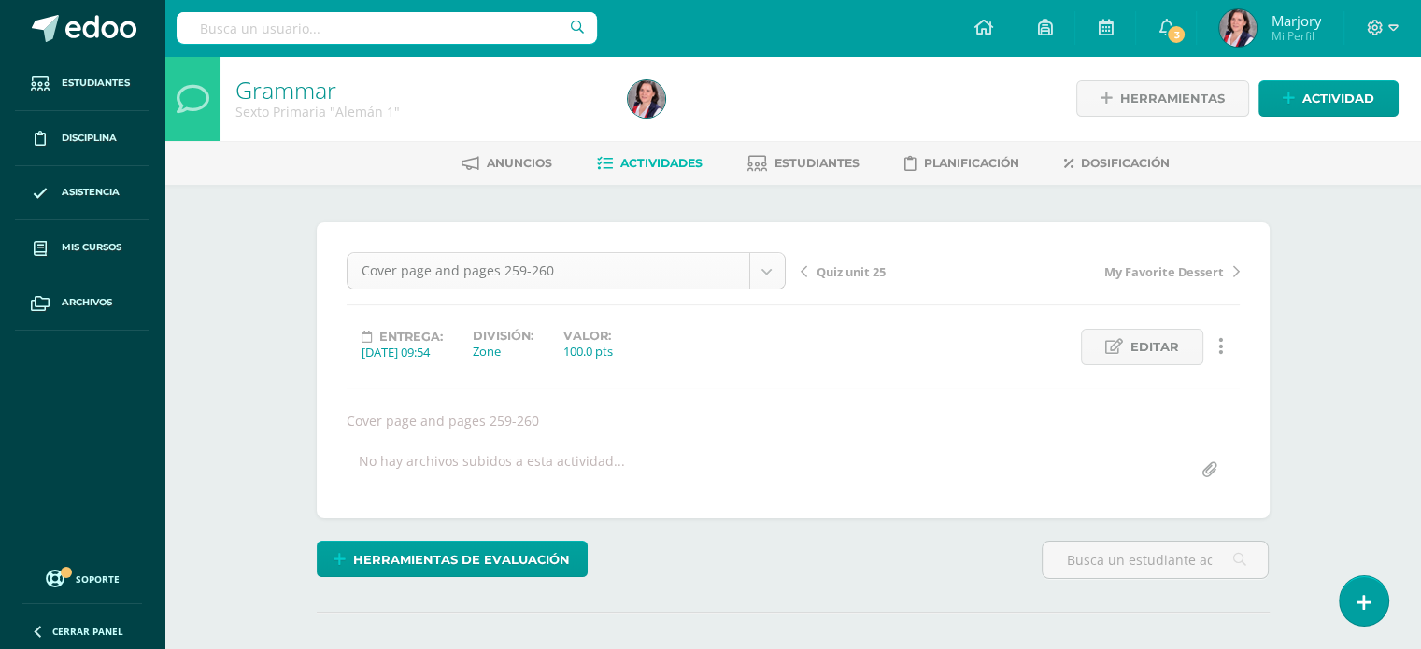
scroll to position [24, 0]
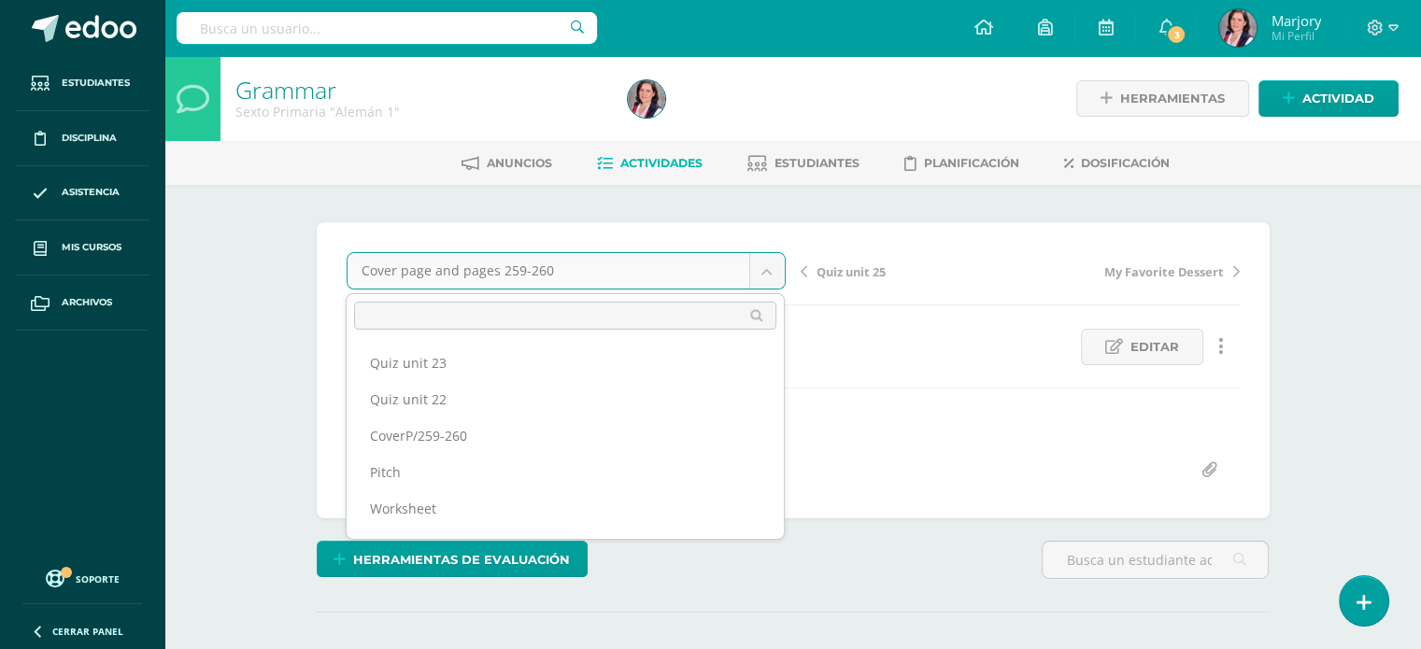
scroll to position [583, 0]
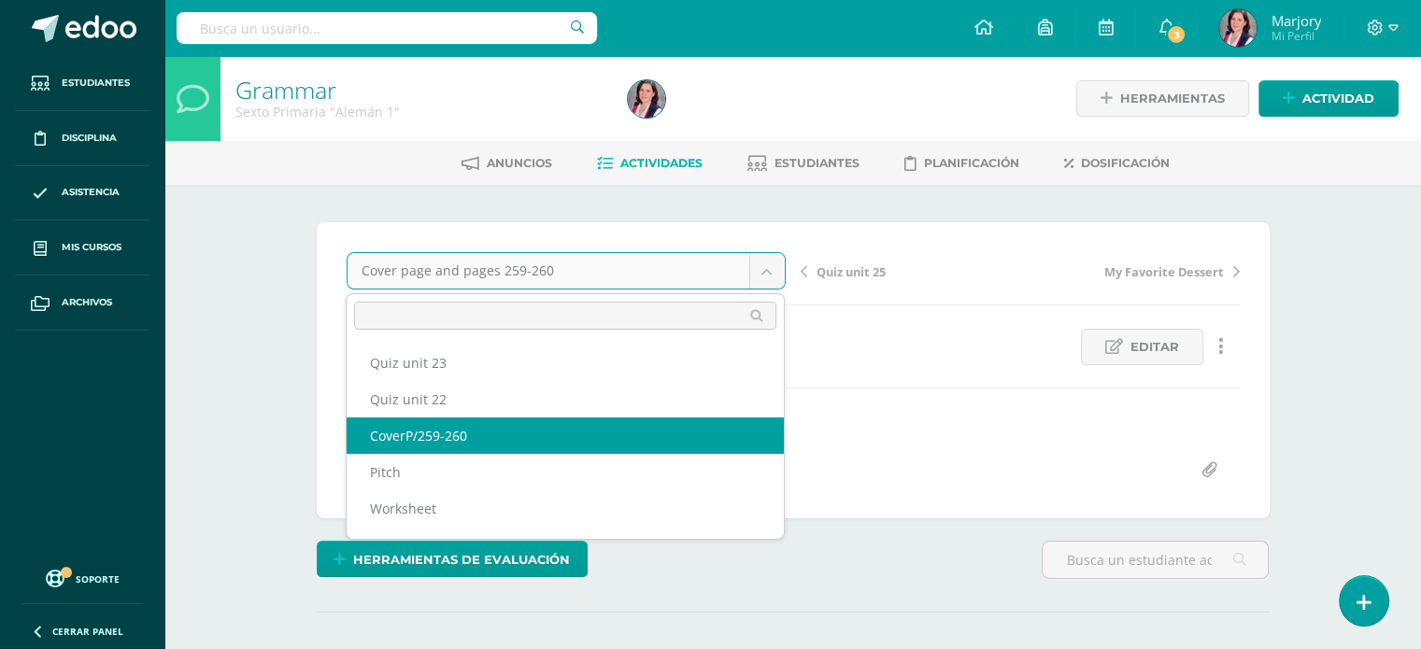
select select "/dashboard/teacher/grade-activity/233468/"
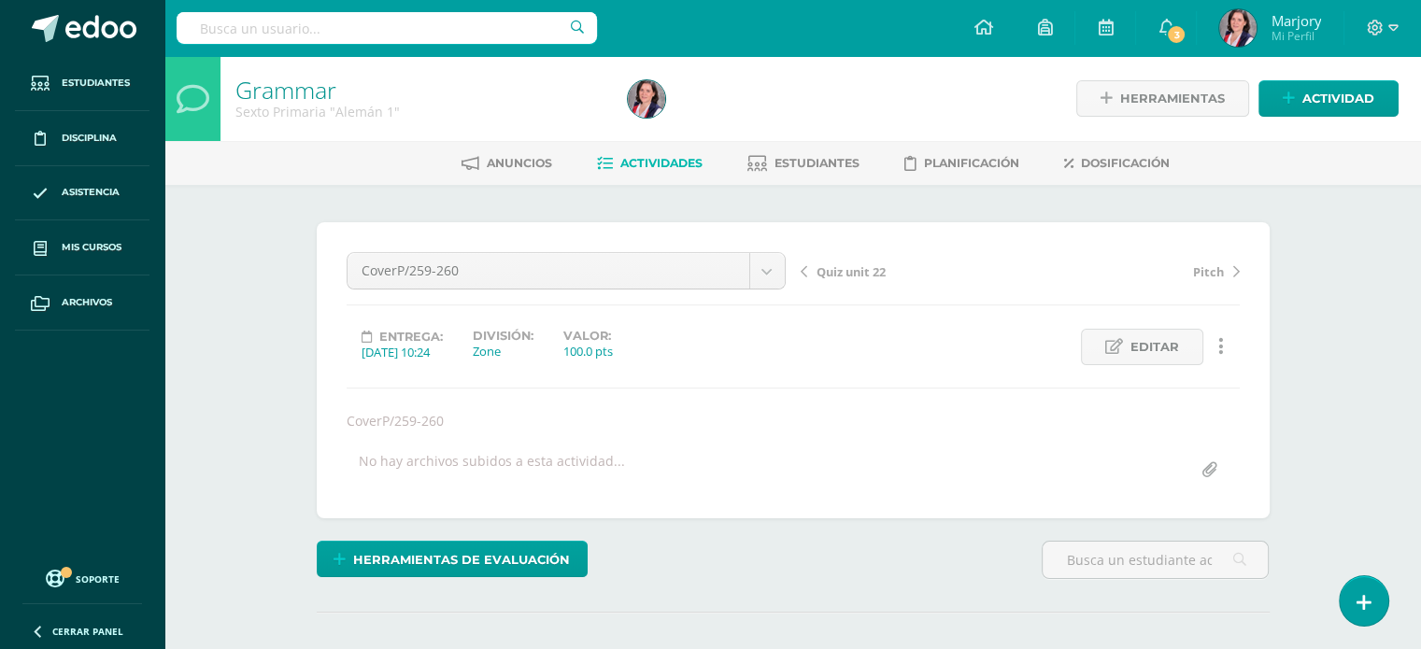
click at [1220, 347] on icon at bounding box center [1222, 346] width 6 height 21
click at [1162, 436] on link "Eliminar" at bounding box center [1186, 435] width 192 height 29
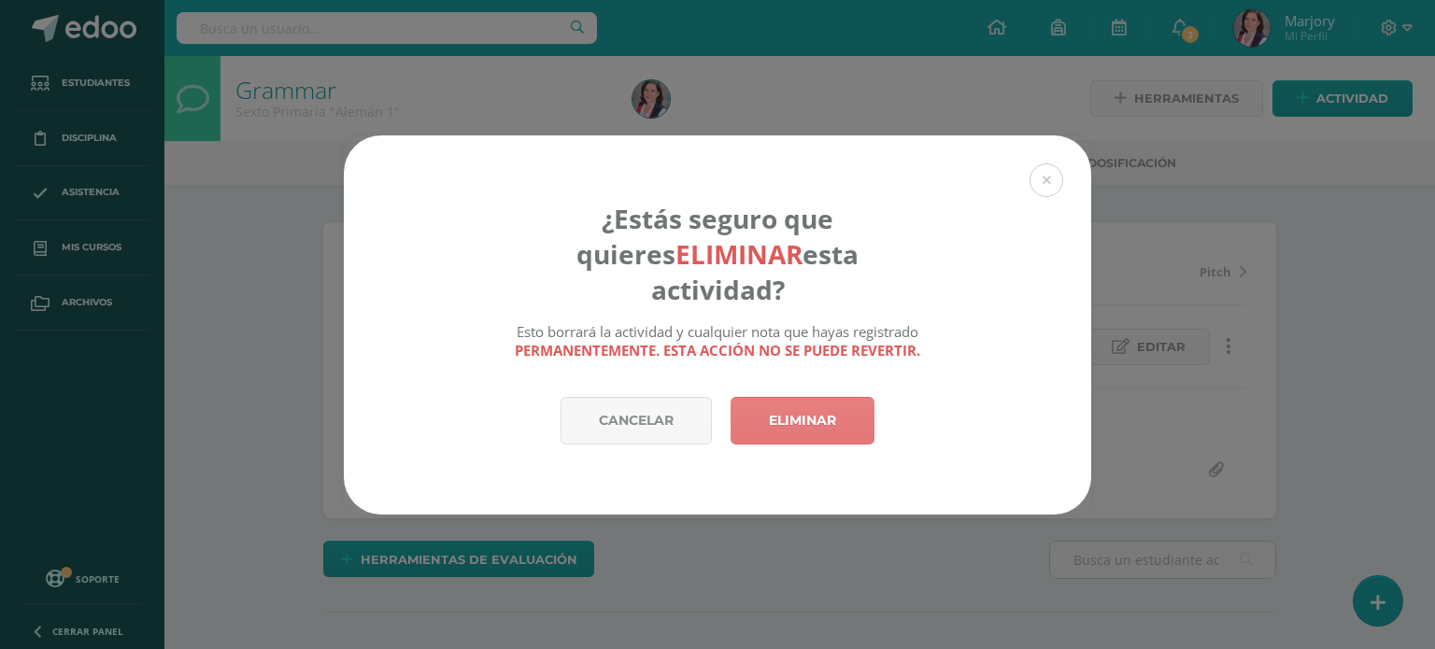
click at [851, 410] on link "Eliminar" at bounding box center [803, 421] width 144 height 48
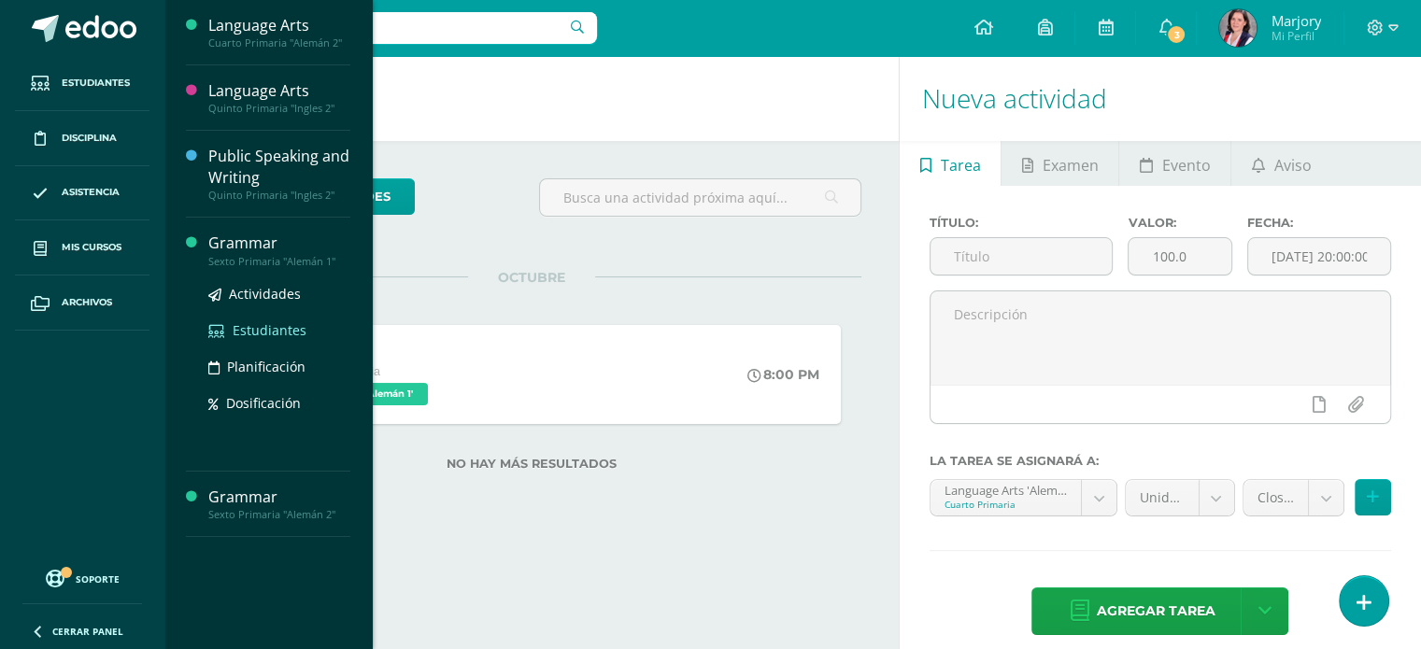
click at [261, 330] on span "Estudiantes" at bounding box center [270, 330] width 74 height 18
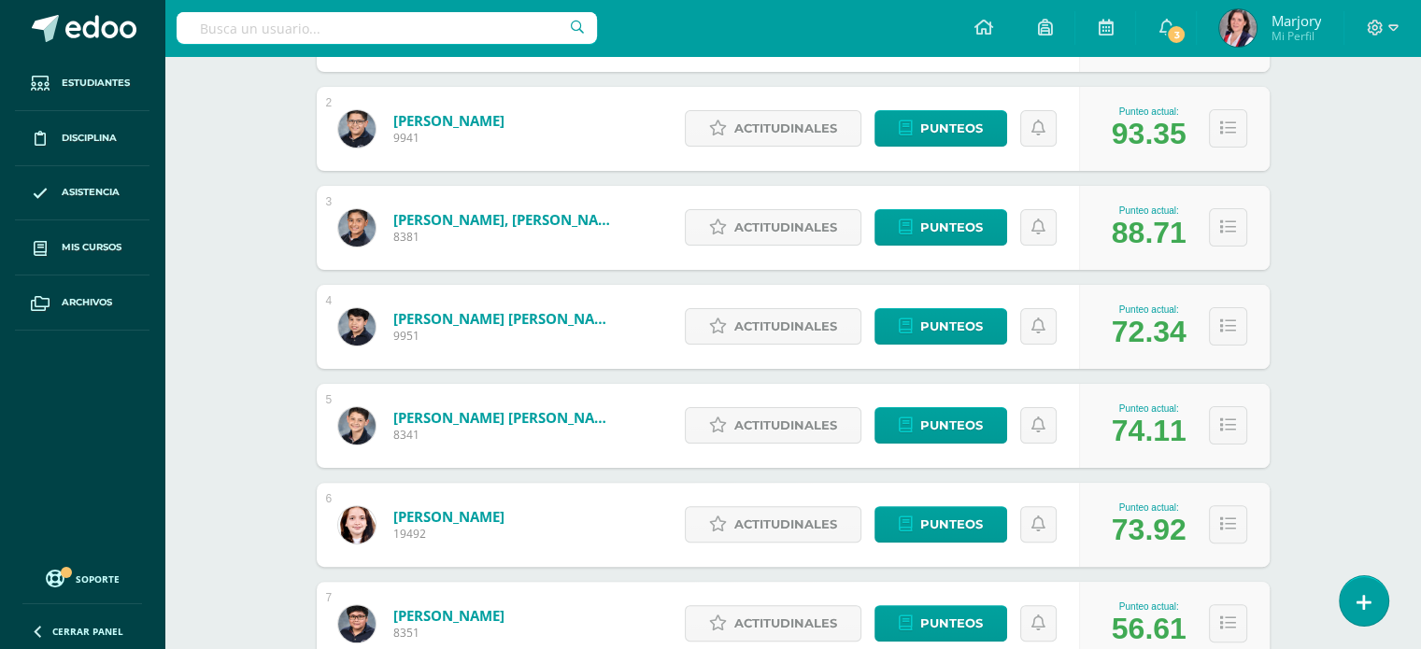
scroll to position [418, 0]
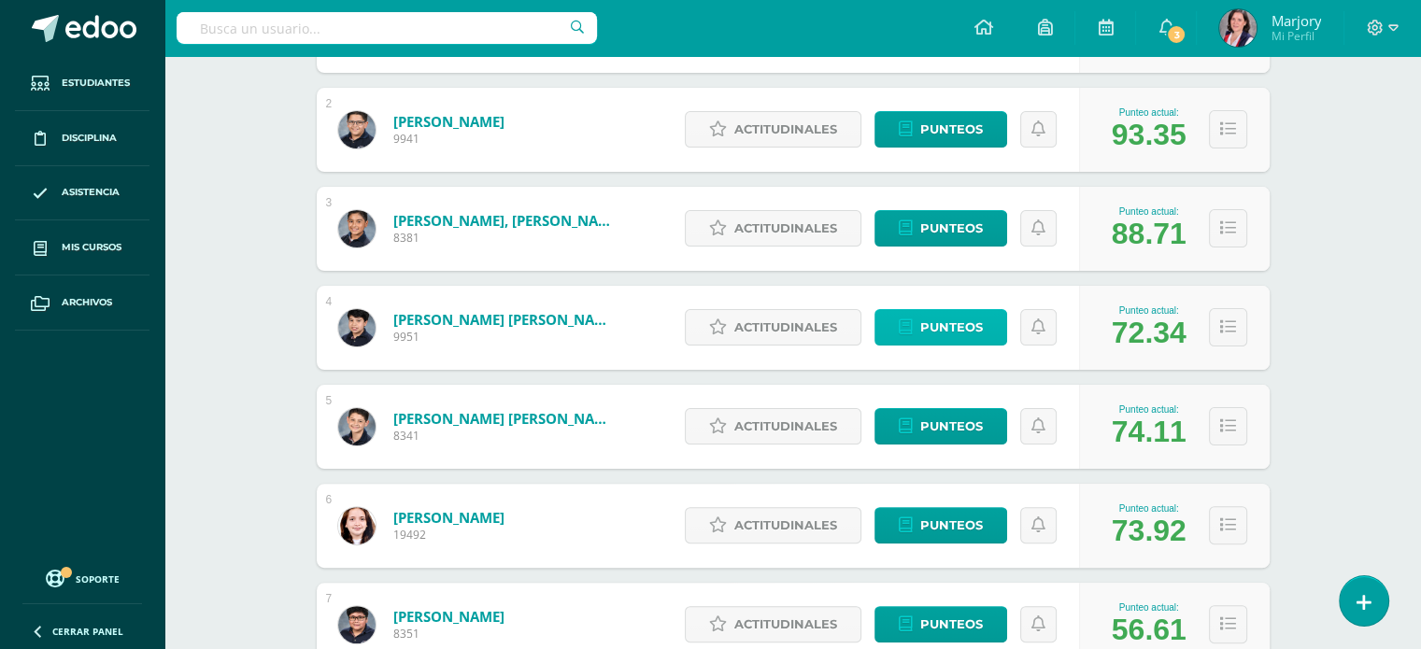
click at [959, 331] on span "Punteos" at bounding box center [951, 327] width 63 height 35
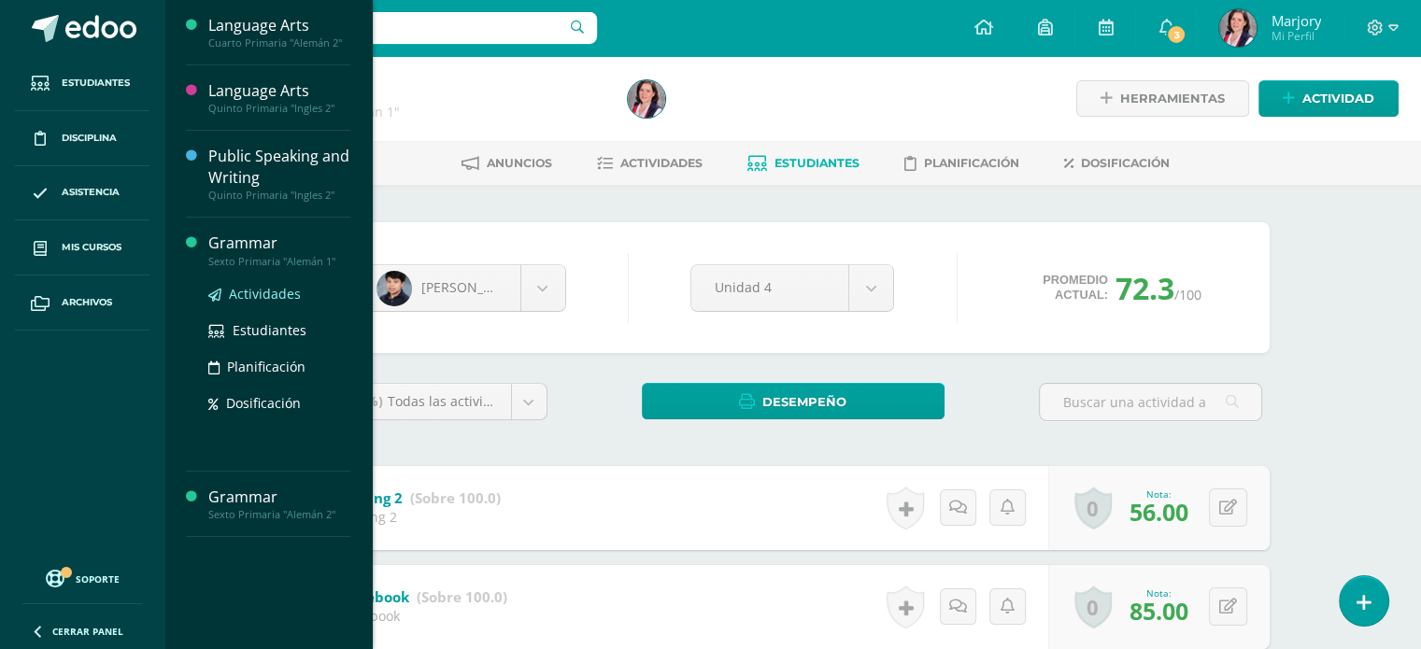
click at [266, 293] on span "Actividades" at bounding box center [265, 294] width 72 height 18
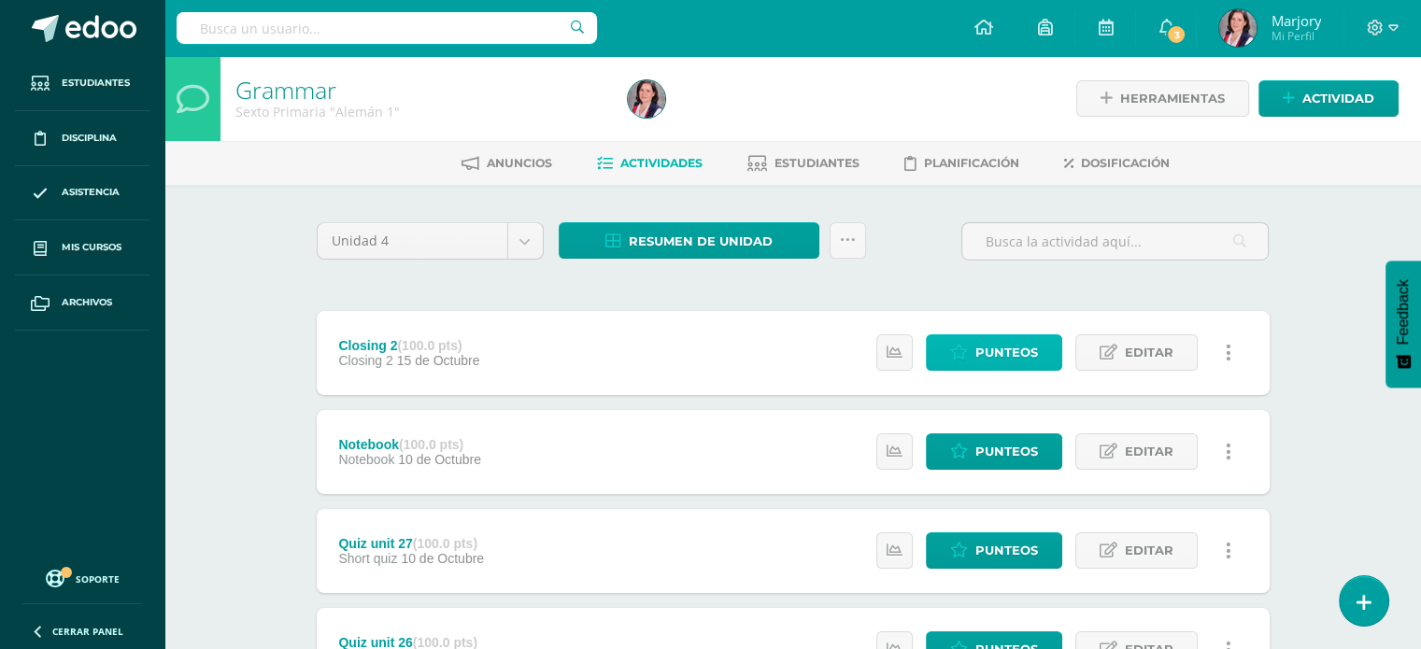
click at [1001, 349] on span "Punteos" at bounding box center [1007, 352] width 63 height 35
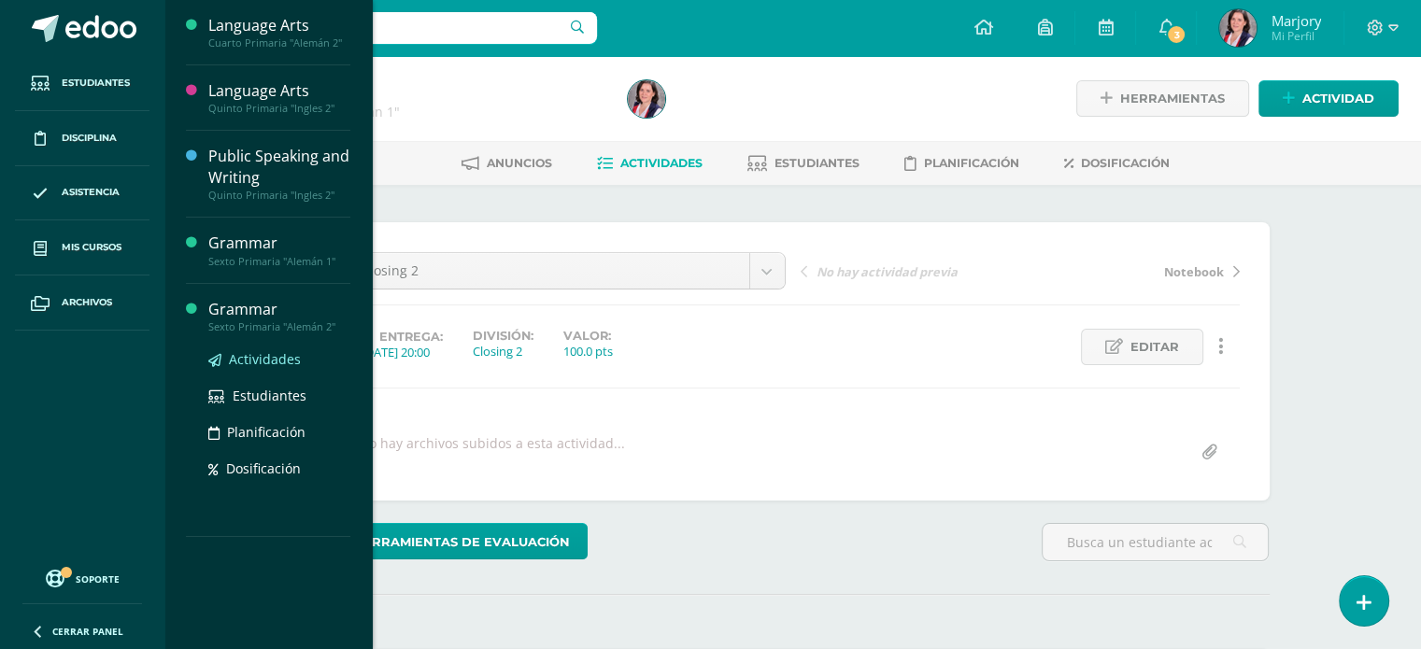
click at [258, 355] on span "Actividades" at bounding box center [265, 359] width 72 height 18
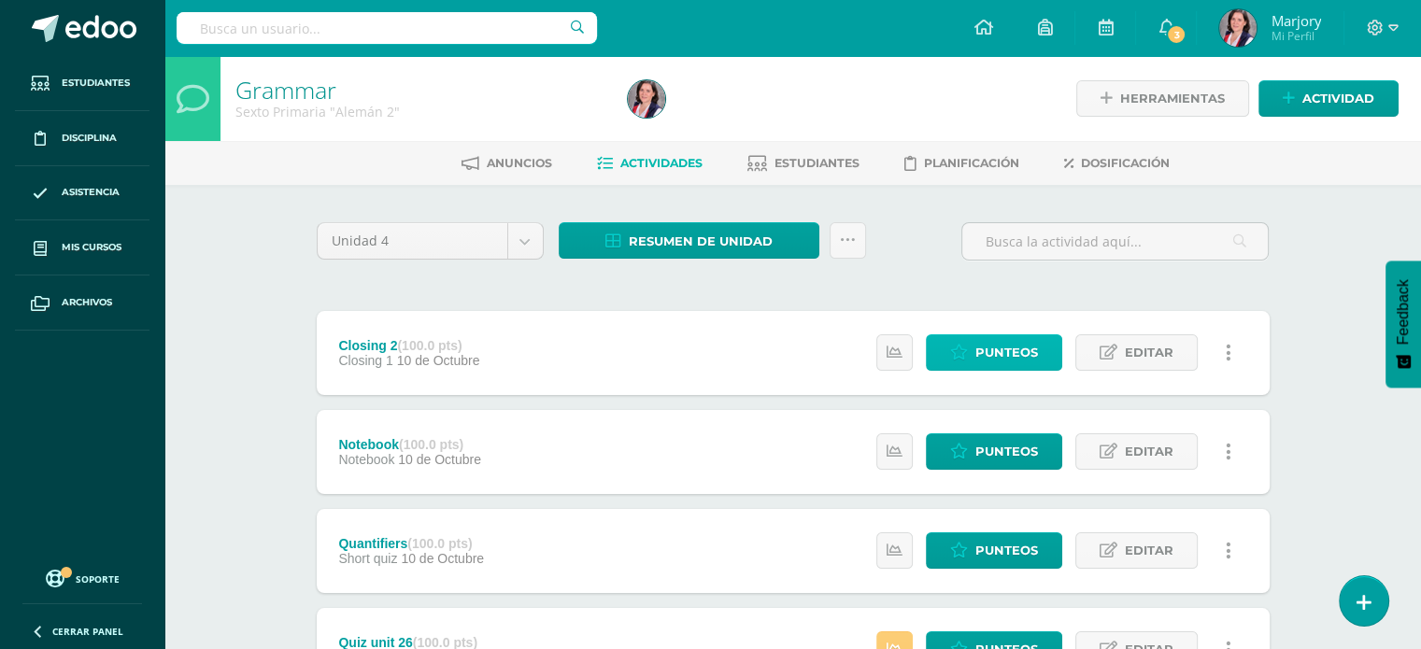
click at [1028, 349] on span "Punteos" at bounding box center [1007, 352] width 63 height 35
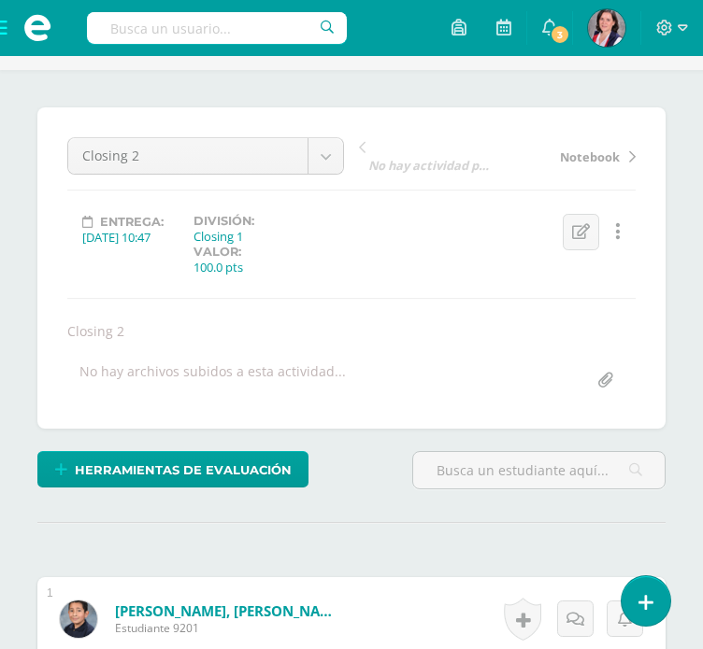
scroll to position [113, 0]
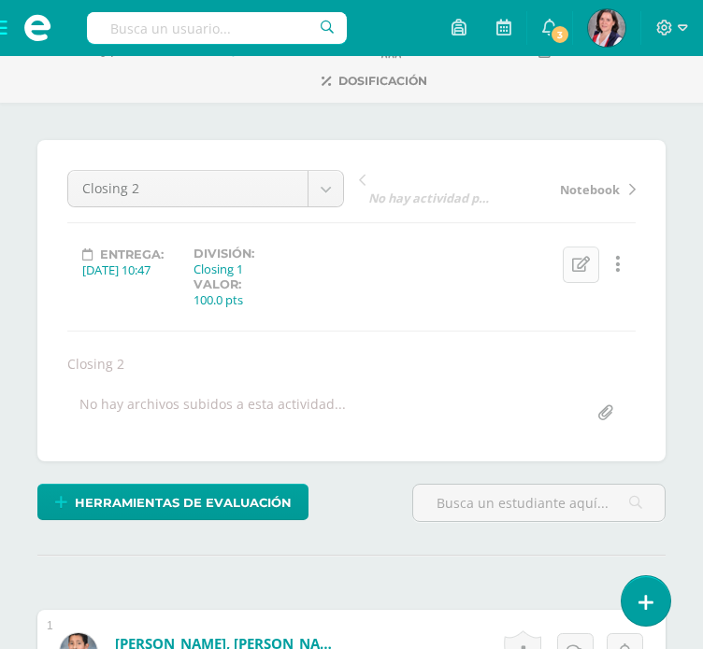
click at [592, 259] on link "Editar" at bounding box center [581, 265] width 36 height 36
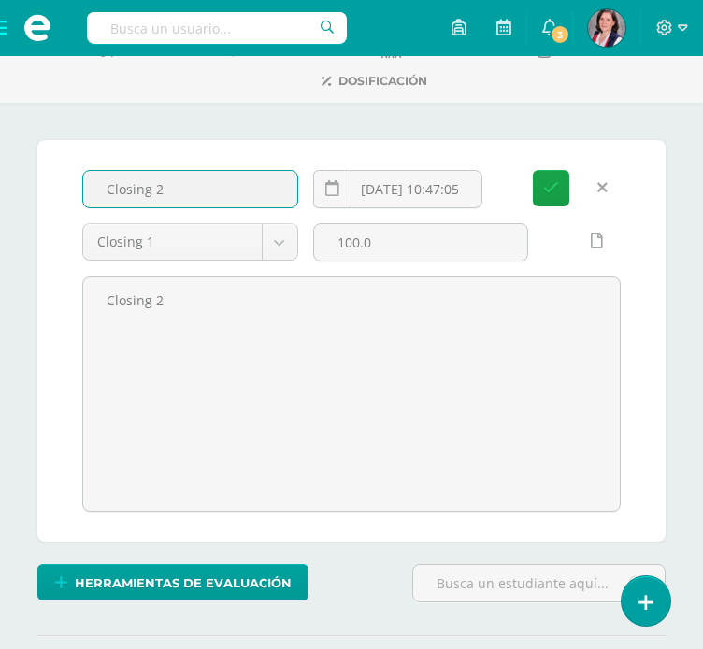
click at [173, 186] on input "Closing 2" at bounding box center [190, 189] width 214 height 36
type input "Closing 1"
click at [543, 190] on icon "submit" at bounding box center [551, 188] width 16 height 16
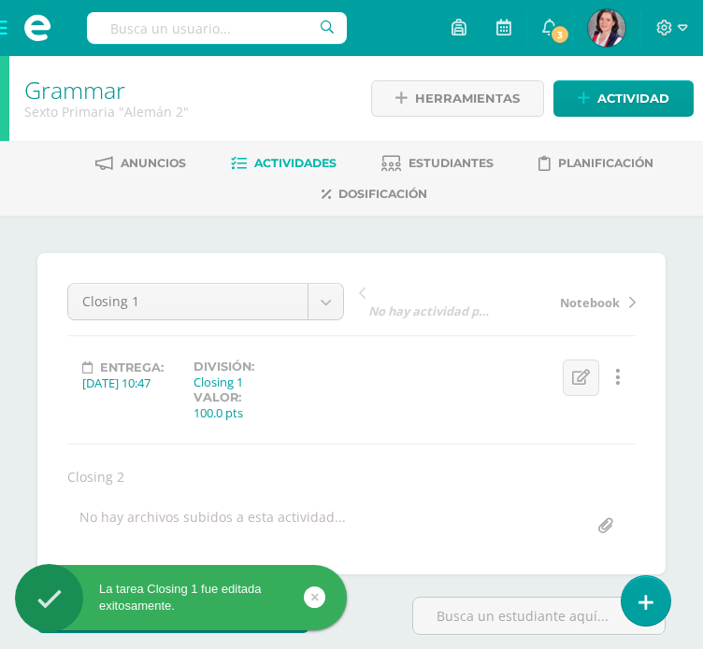
scroll to position [1, 0]
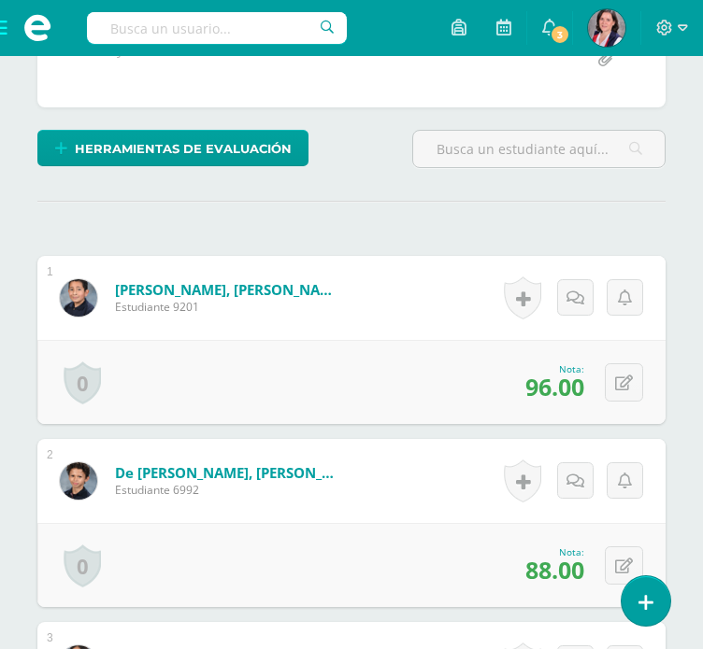
scroll to position [0, 0]
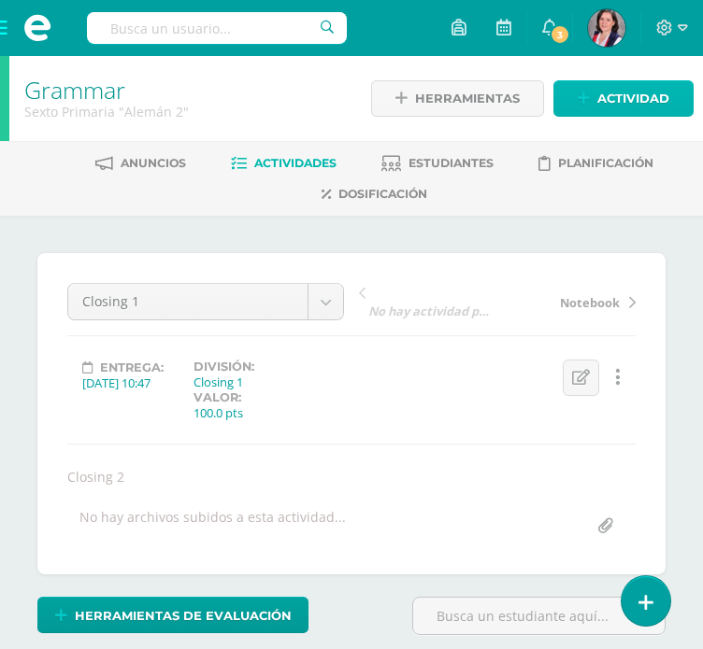
click at [610, 93] on span "Actividad" at bounding box center [633, 98] width 72 height 35
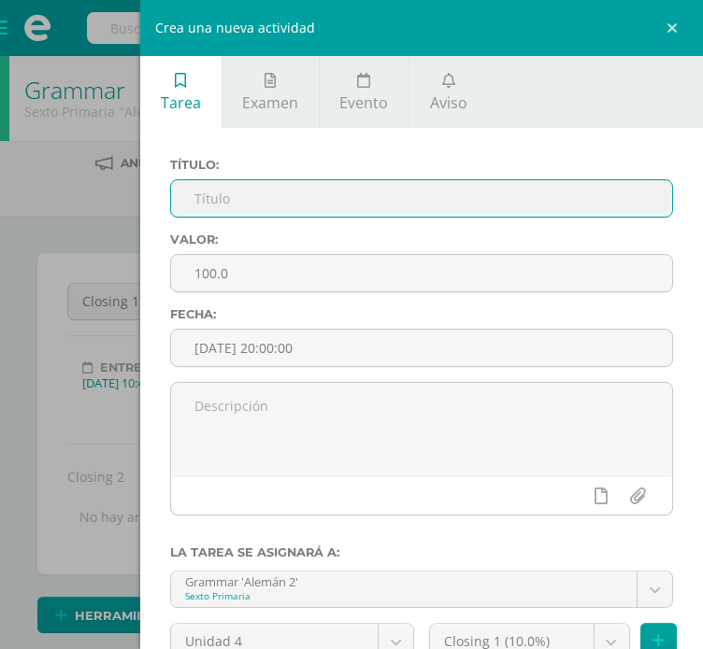
click at [250, 193] on input "text" at bounding box center [421, 198] width 501 height 36
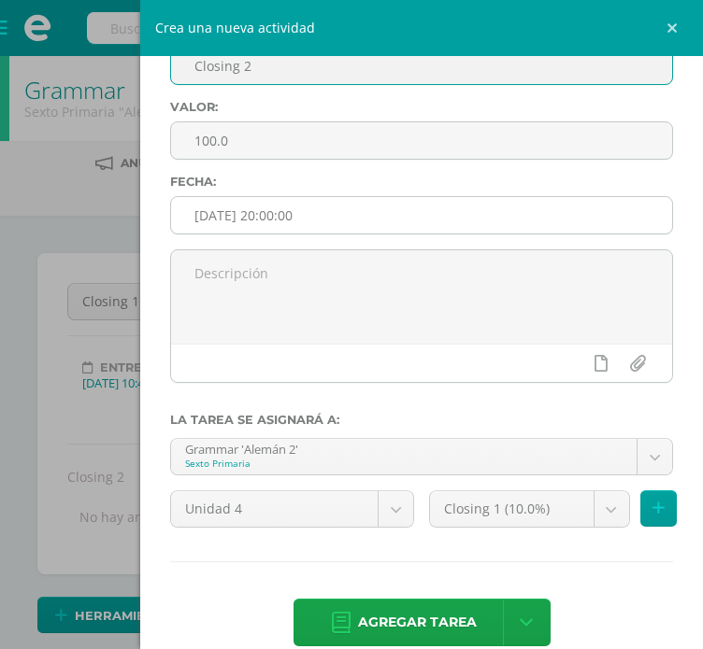
scroll to position [161, 0]
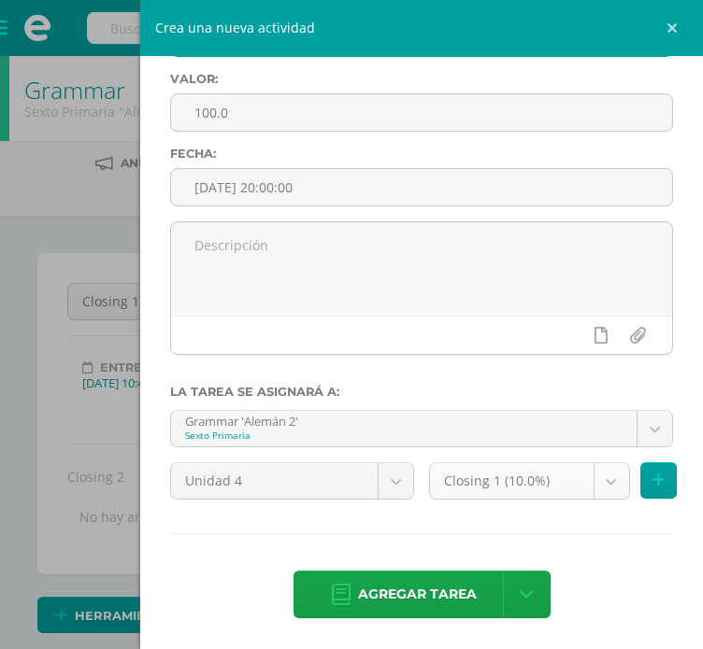
type input "Closing 2"
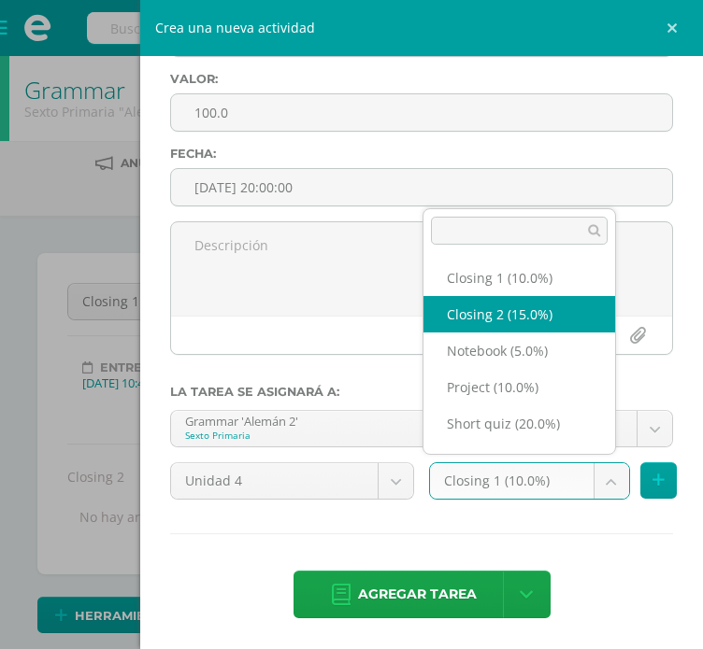
select select "225215"
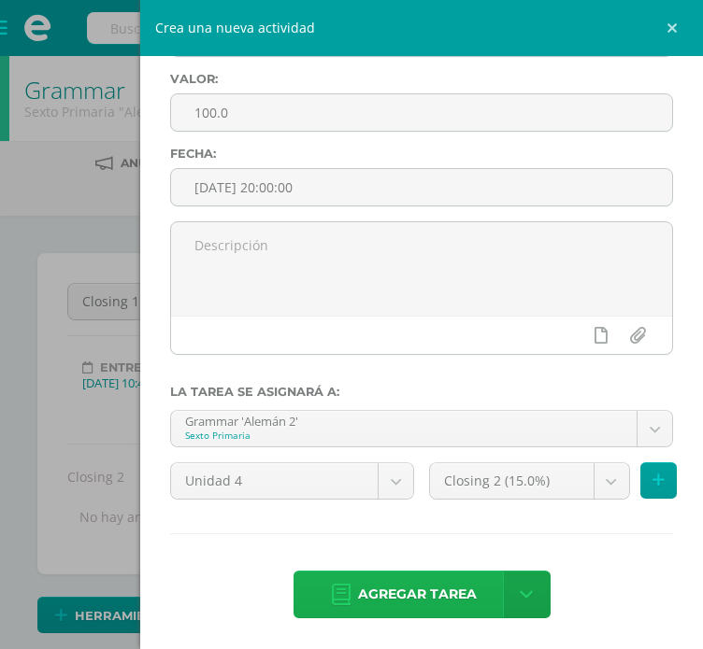
click at [408, 601] on span "Agregar tarea" at bounding box center [417, 595] width 119 height 46
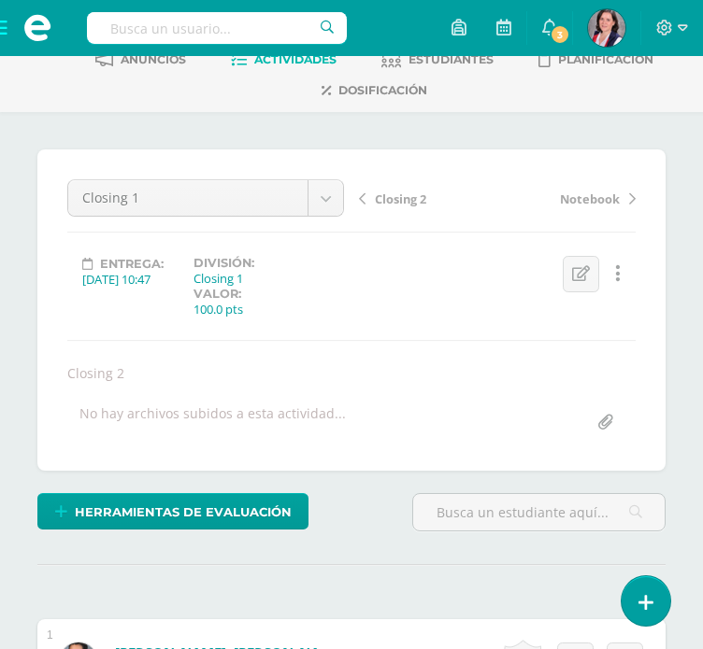
scroll to position [102, 0]
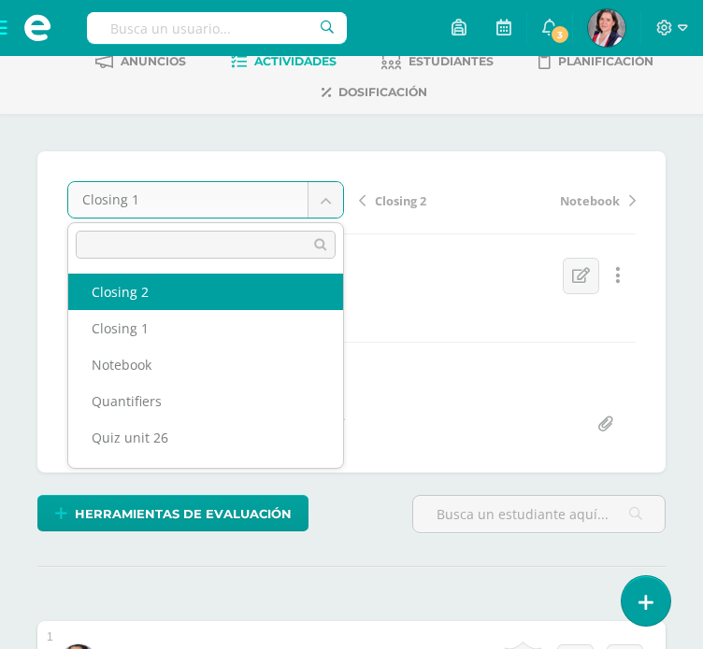
select select "/dashboard/teacher/grade-activity/238780/"
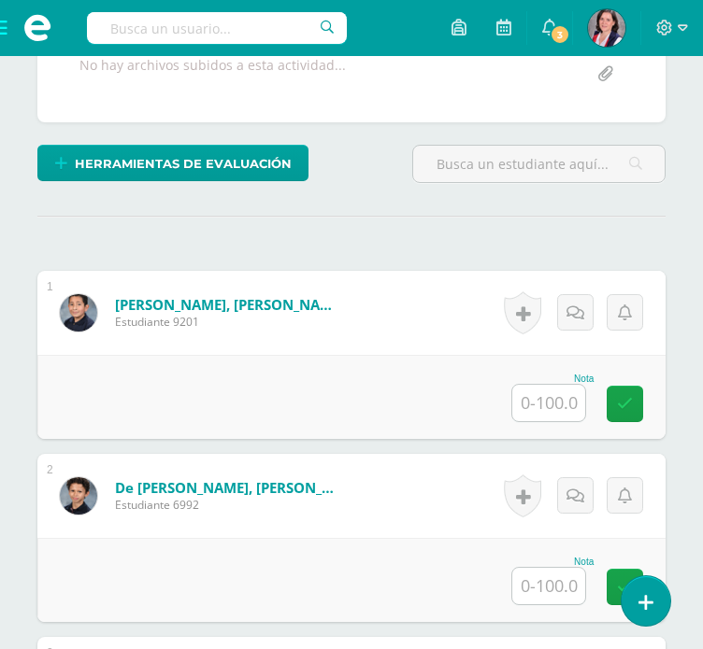
scroll to position [435, 0]
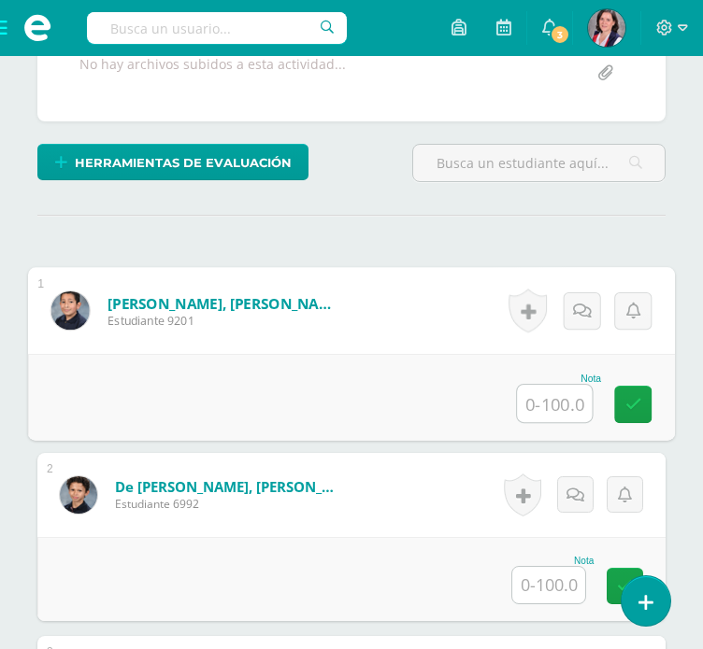
click at [540, 394] on input "text" at bounding box center [554, 403] width 75 height 37
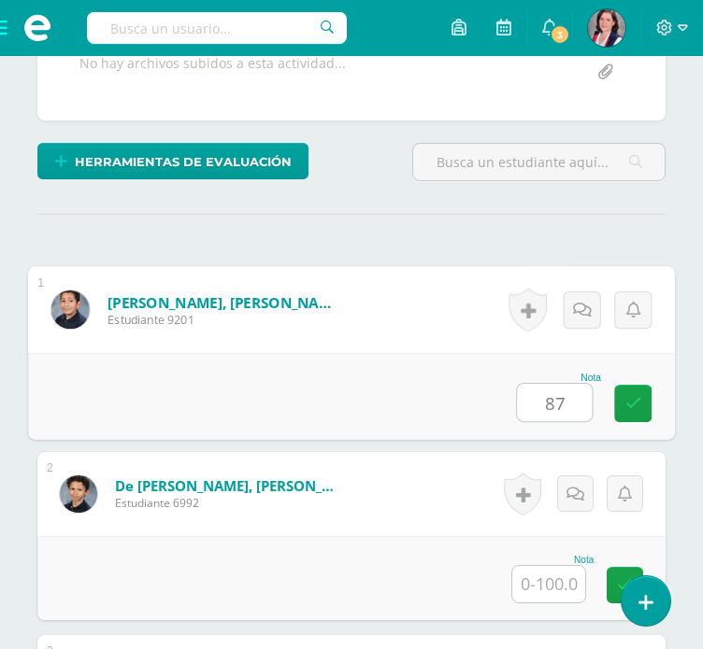
type input "87"
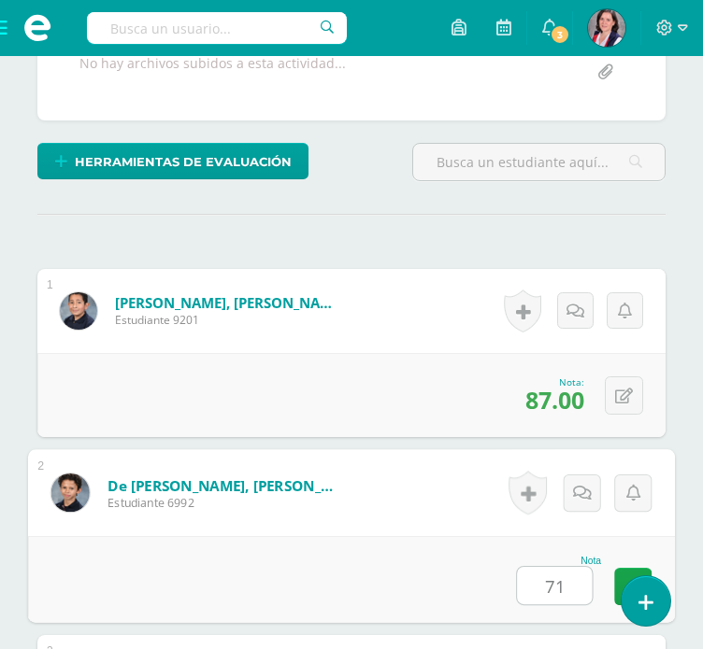
type input "71"
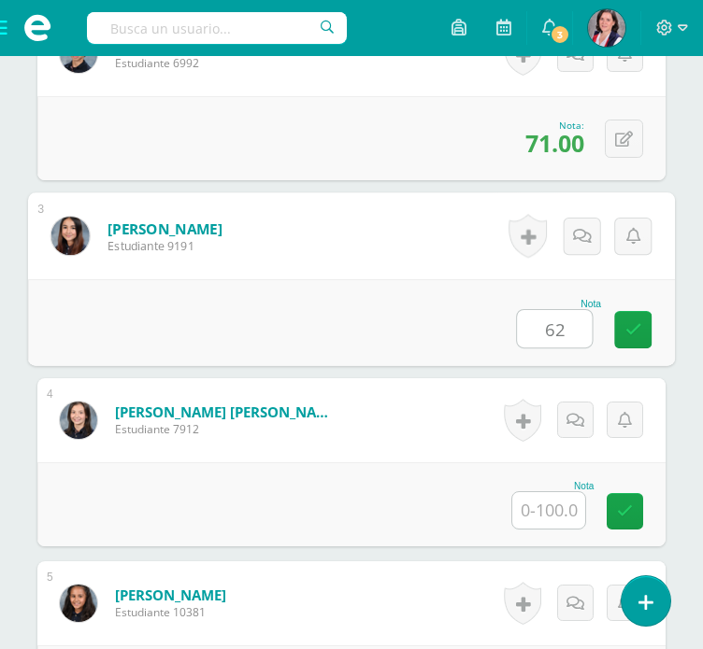
type input "62"
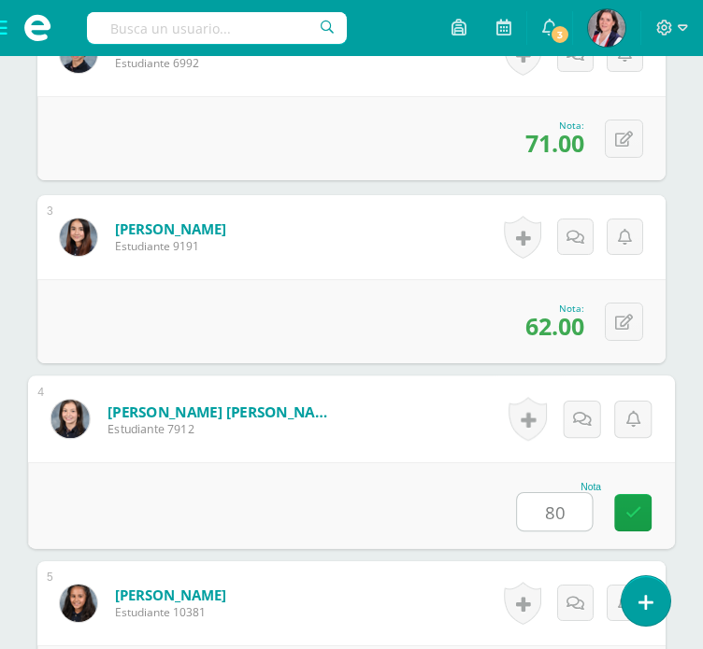
type input "80"
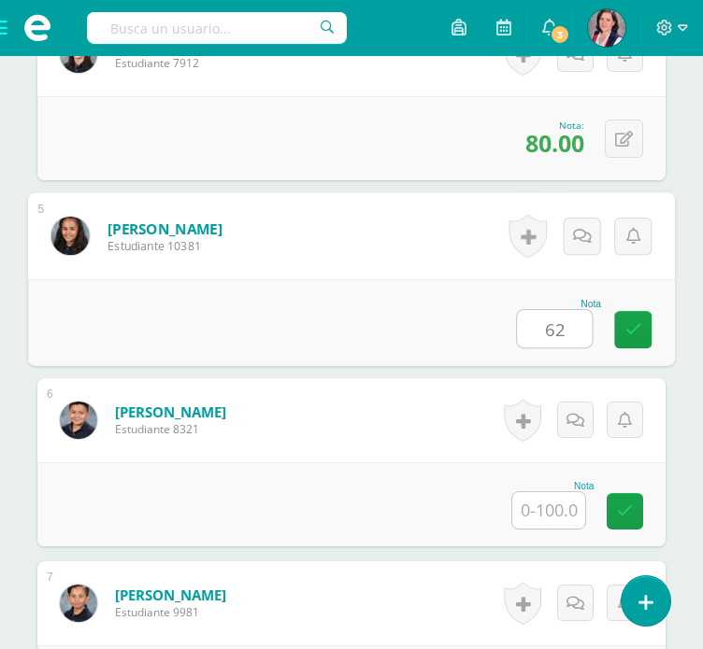
type input "62"
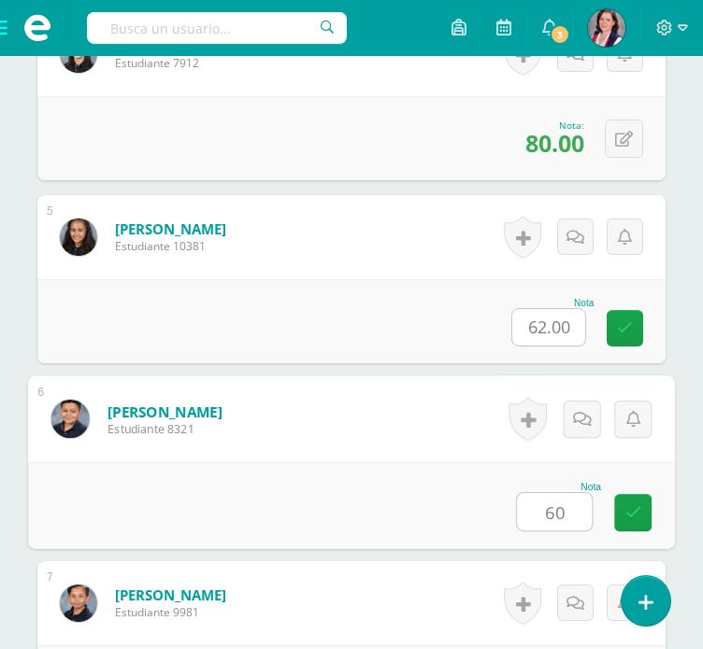
type input "60"
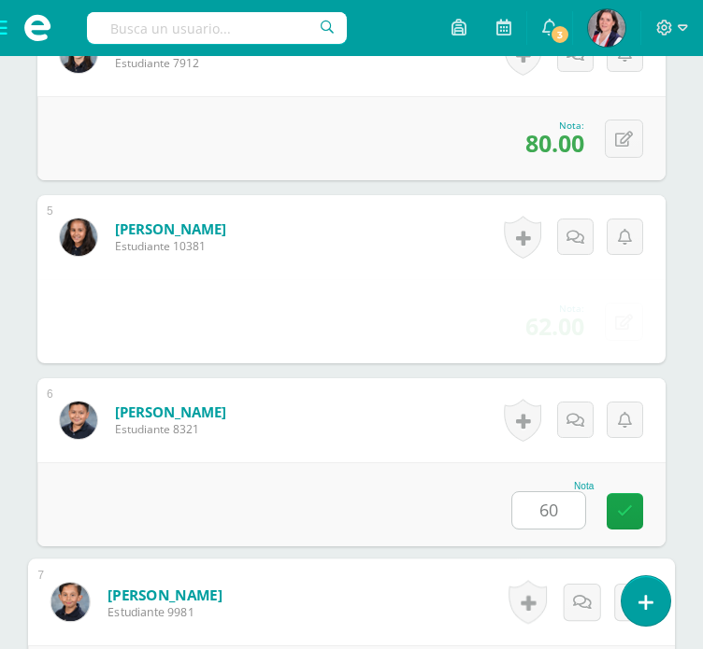
scroll to position [1609, 0]
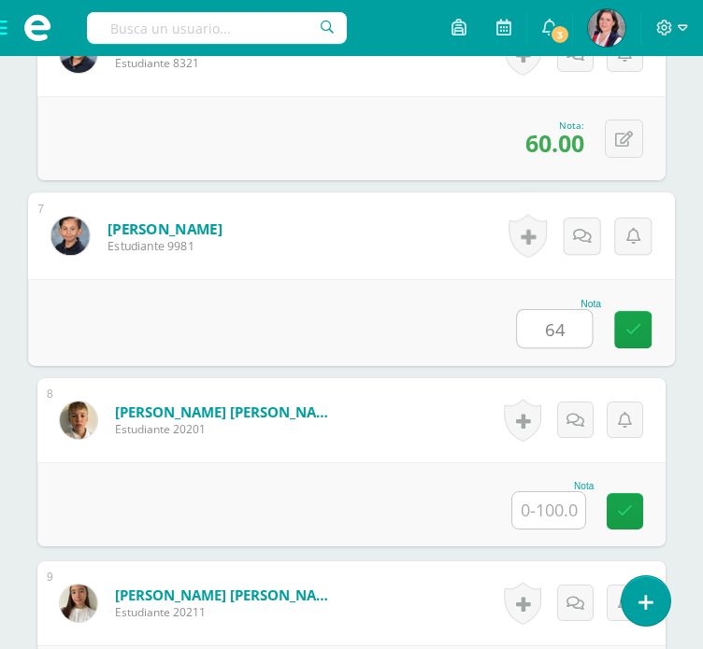
type input "64"
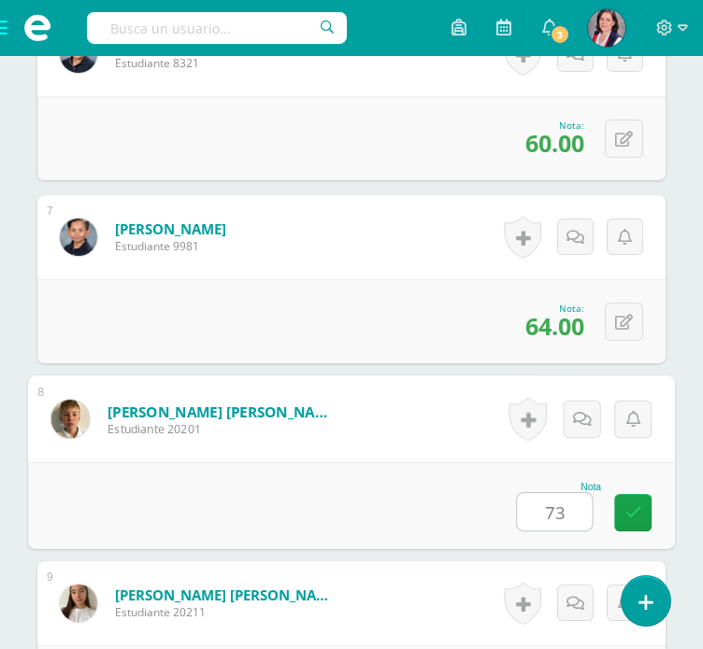
type input "73"
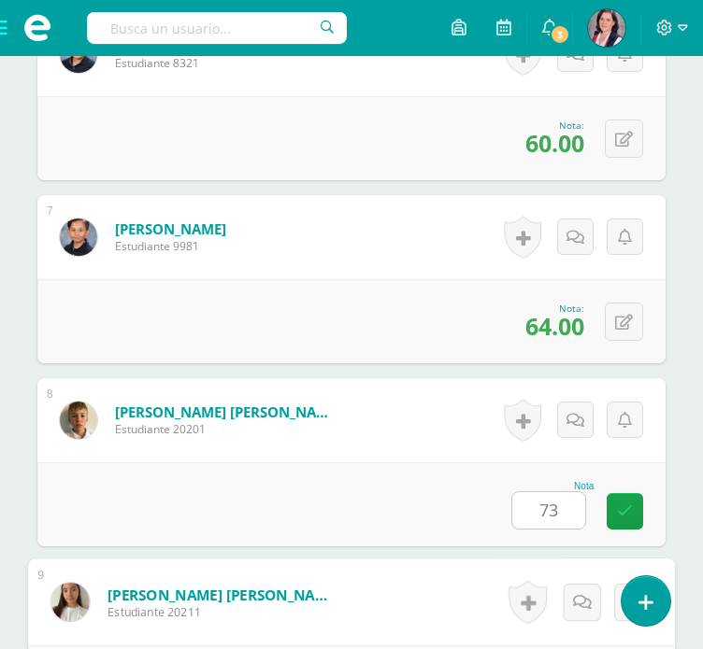
scroll to position [1975, 0]
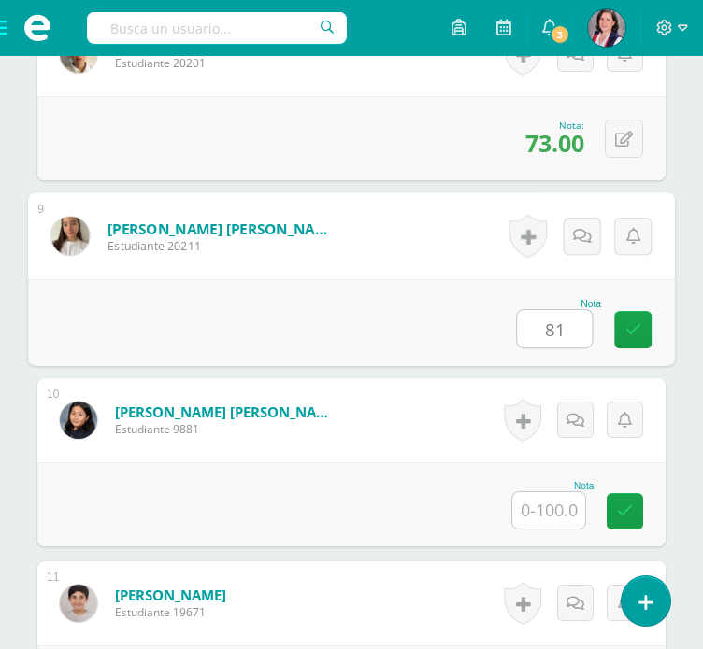
type input "81"
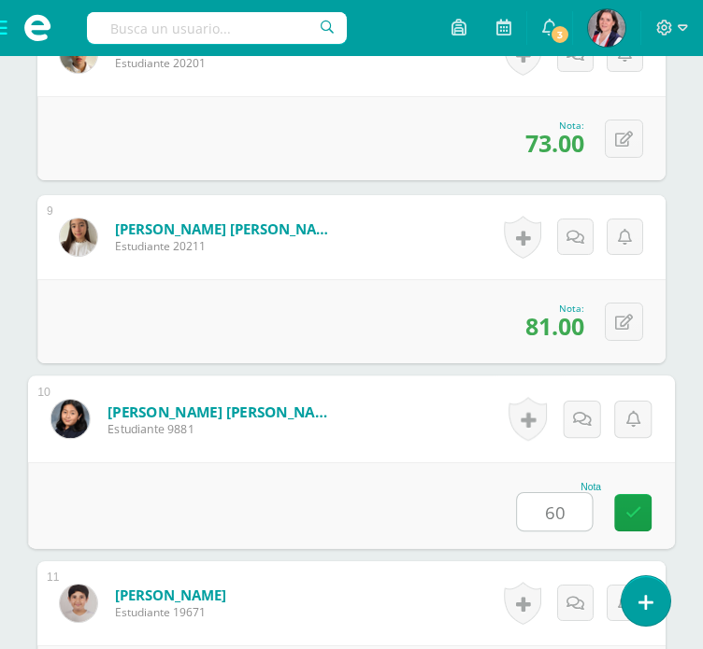
type input "60"
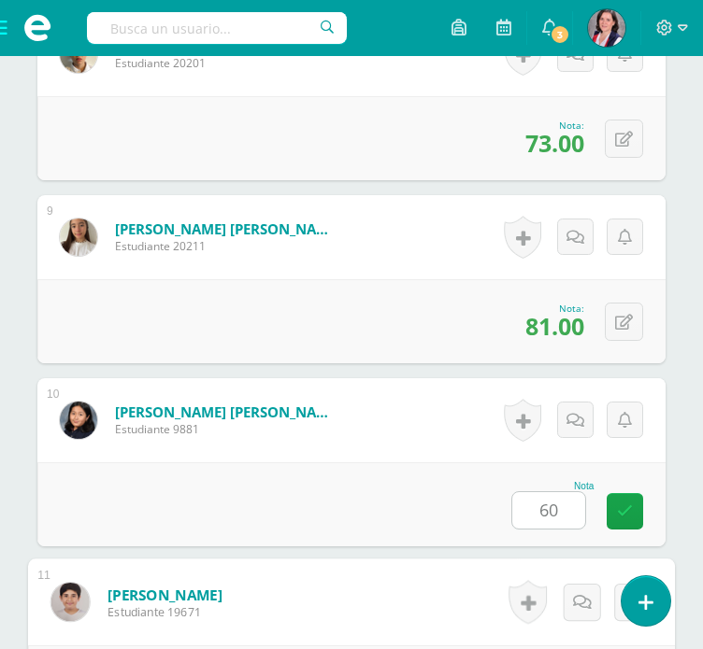
scroll to position [2342, 0]
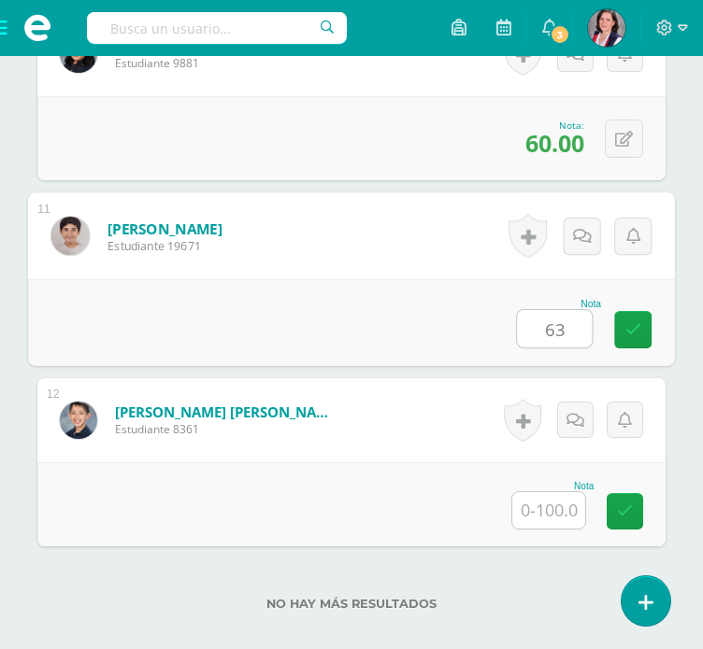
type input "63"
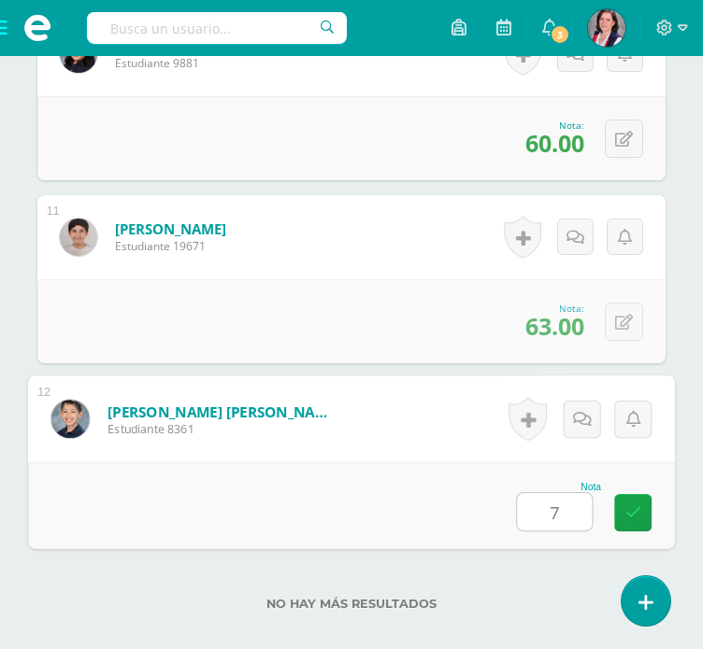
type input "77"
